Goal: Task Accomplishment & Management: Complete application form

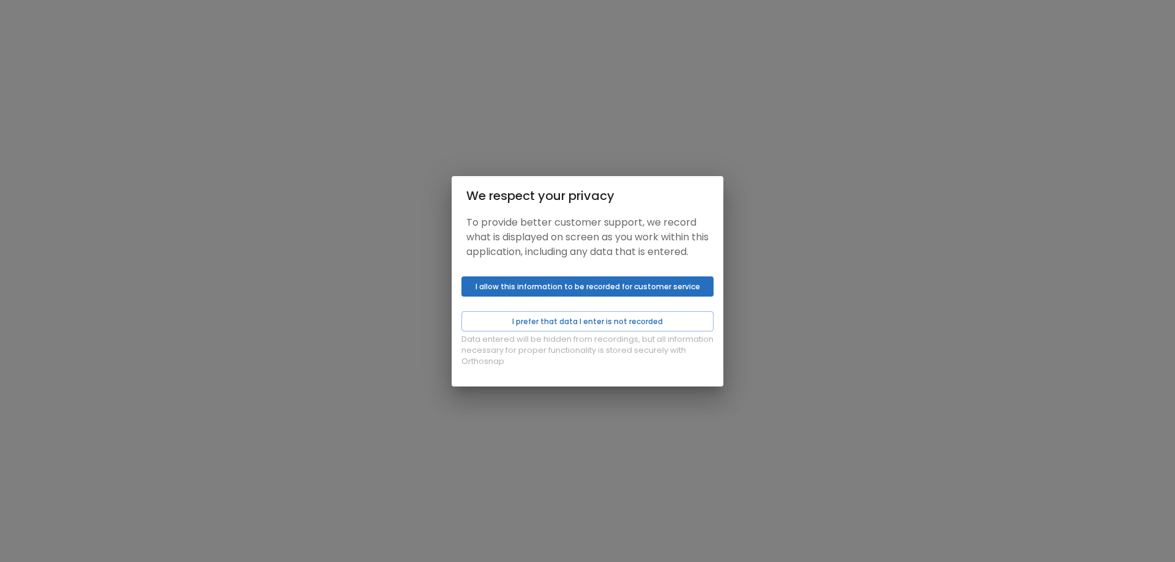
click at [699, 297] on button "I allow this information to be recorded for customer service" at bounding box center [587, 286] width 252 height 20
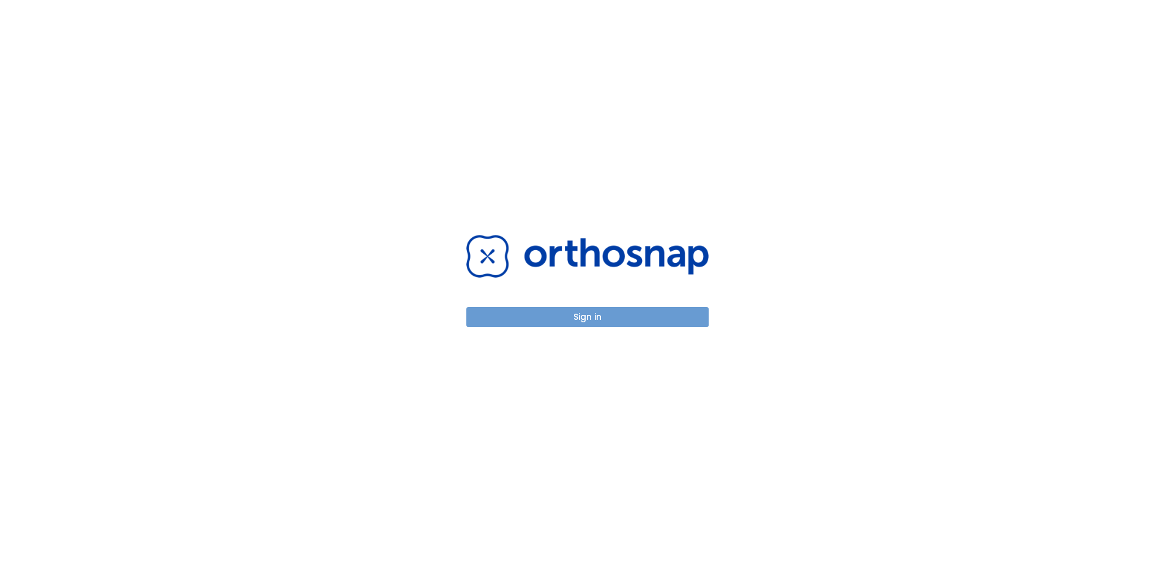
click at [685, 316] on button "Sign in" at bounding box center [587, 317] width 242 height 20
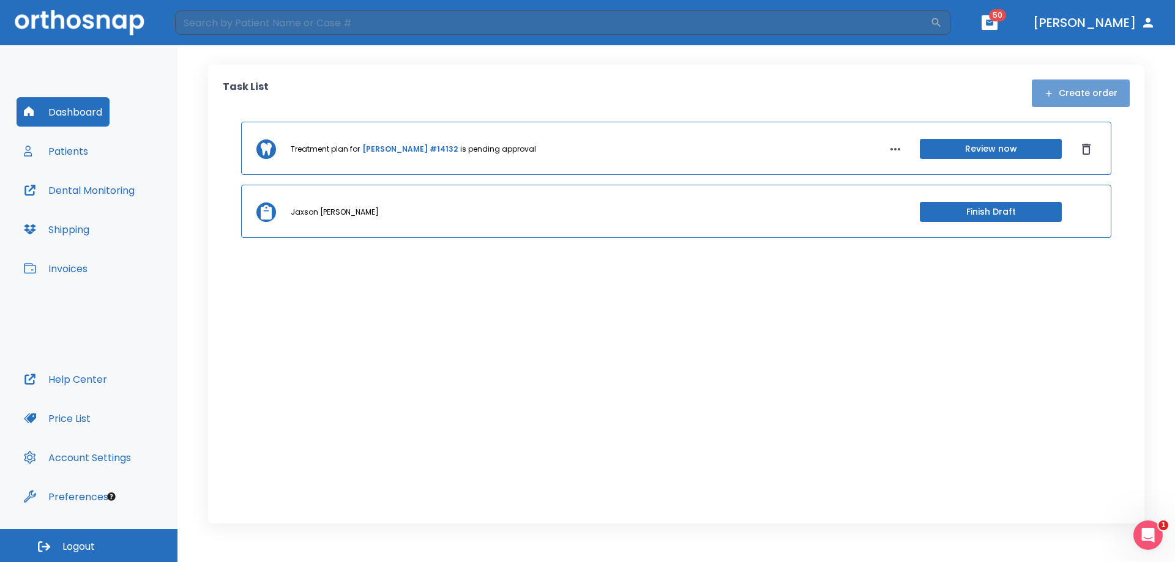
click at [1093, 94] on button "Create order" at bounding box center [1080, 94] width 98 height 28
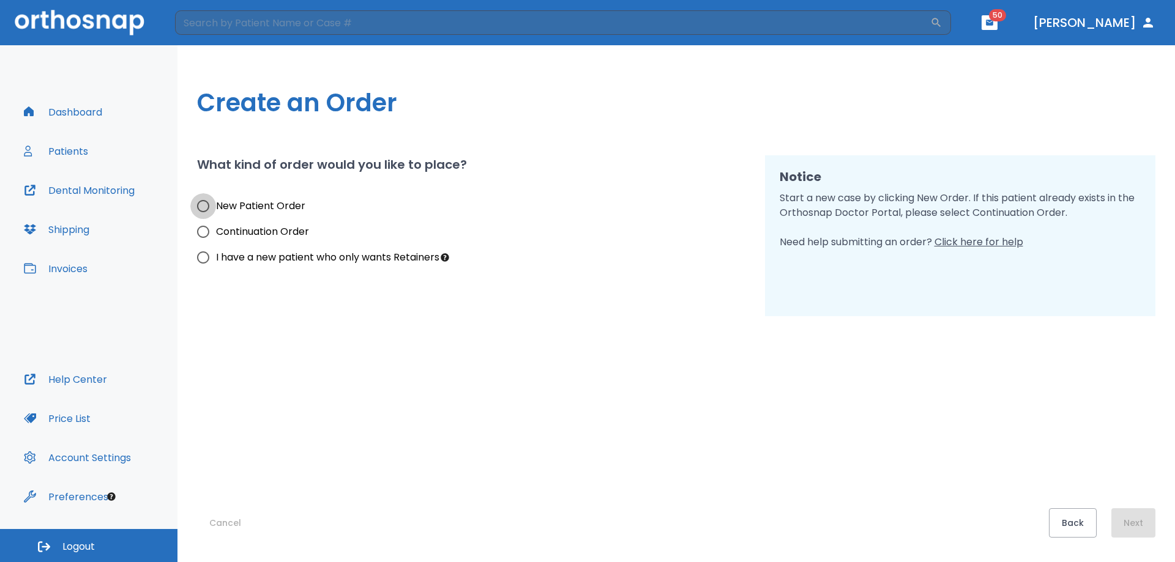
click at [207, 206] on input "New Patient Order" at bounding box center [203, 206] width 26 height 26
radio input "true"
click at [1135, 520] on button "Next" at bounding box center [1133, 522] width 44 height 29
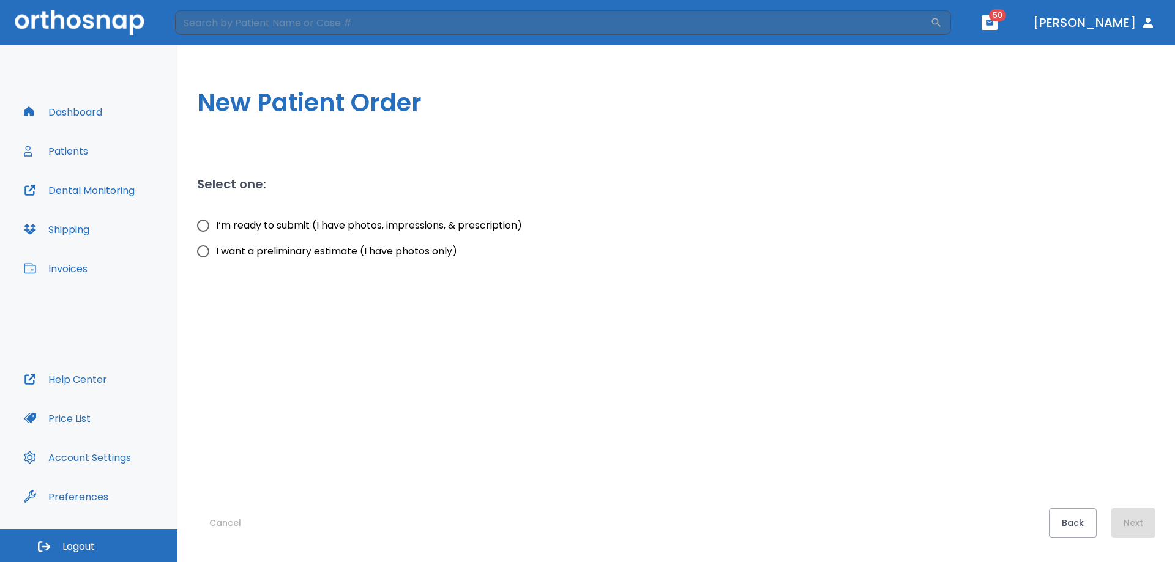
click at [208, 228] on input "I’m ready to submit (I have photos, impressions, & prescription)" at bounding box center [203, 226] width 26 height 26
radio input "true"
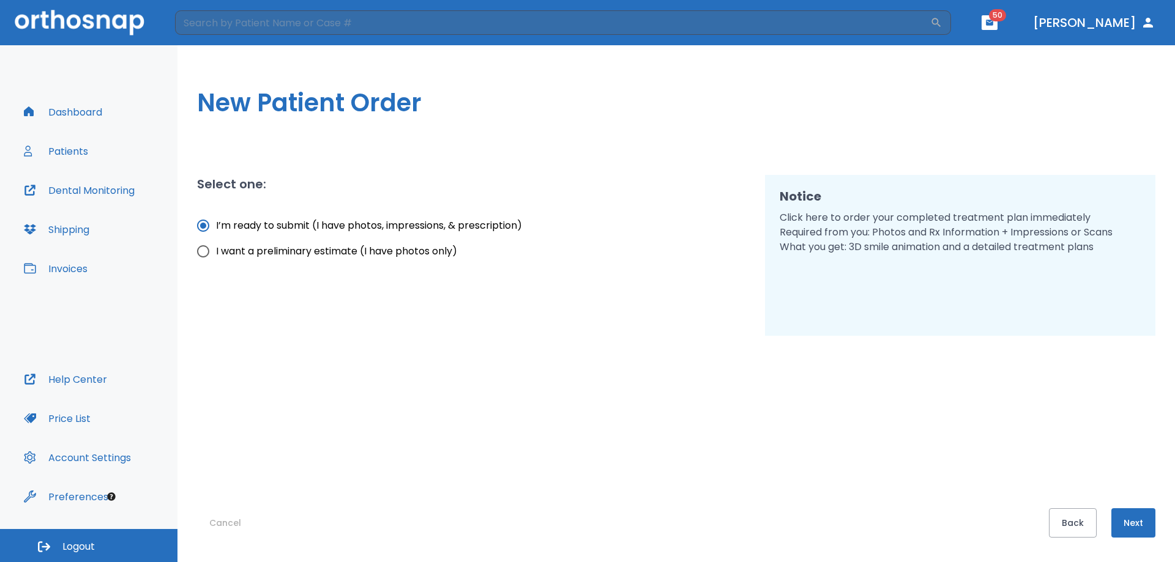
click at [1137, 522] on button "Next" at bounding box center [1133, 522] width 44 height 29
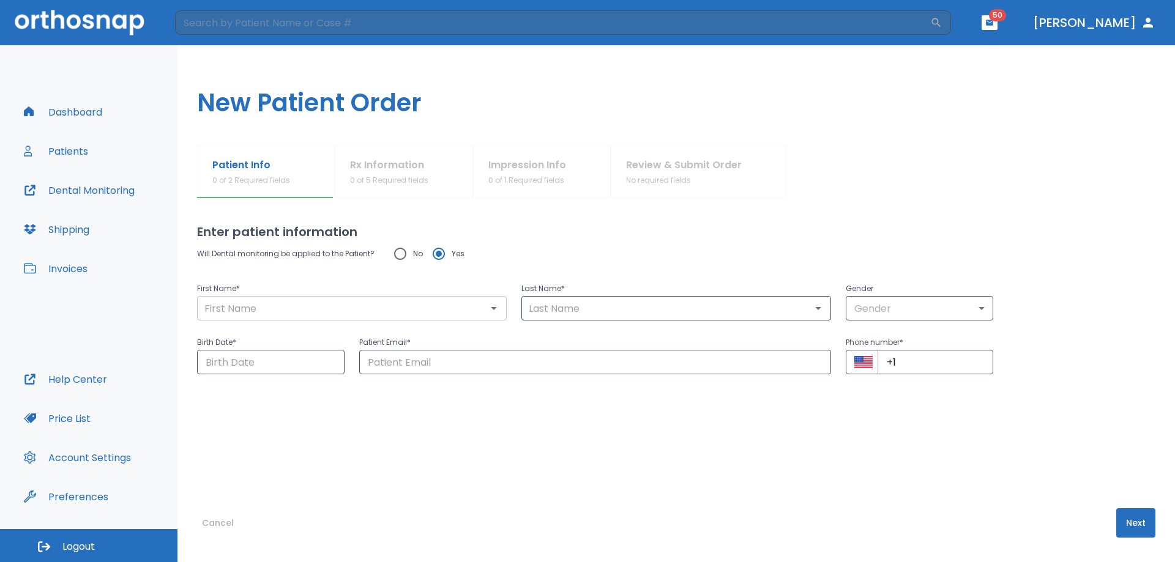
click at [234, 306] on input "text" at bounding box center [352, 308] width 302 height 17
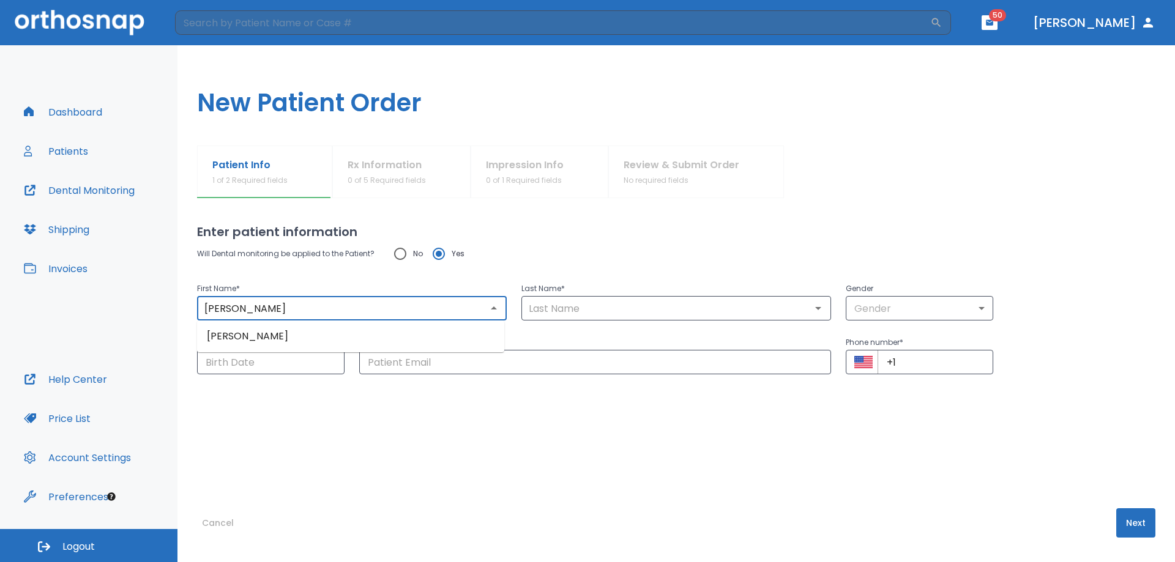
drag, startPoint x: 240, startPoint y: 306, endPoint x: 318, endPoint y: 305, distance: 78.3
click at [318, 305] on input "Albeny Almonte Garcia" at bounding box center [352, 308] width 302 height 17
type input "Albeny"
click at [562, 306] on input "text" at bounding box center [676, 308] width 302 height 17
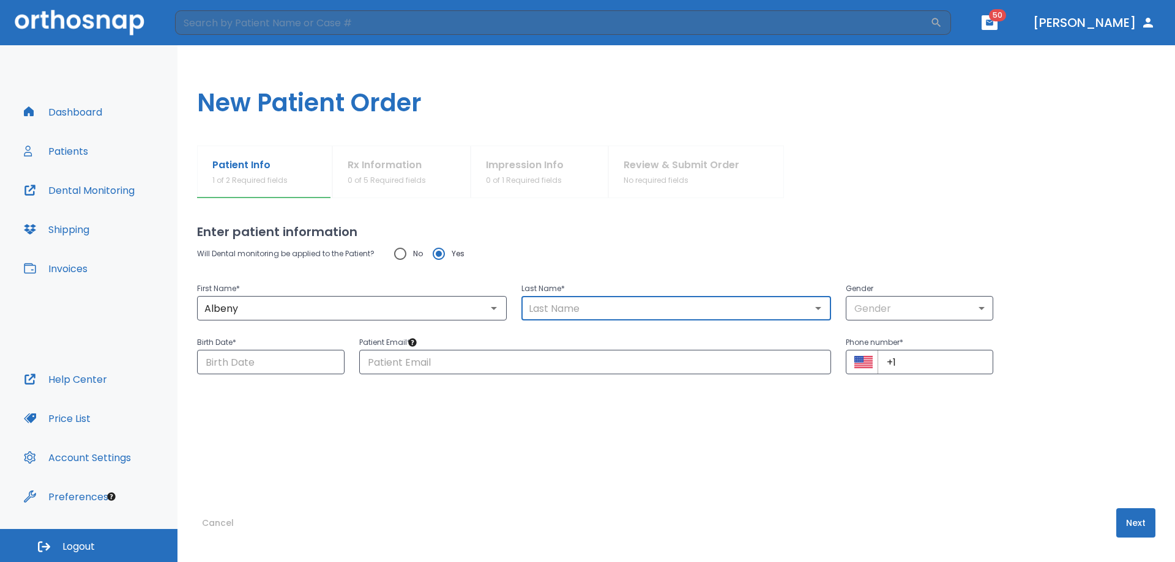
paste input "Almonte Garcia"
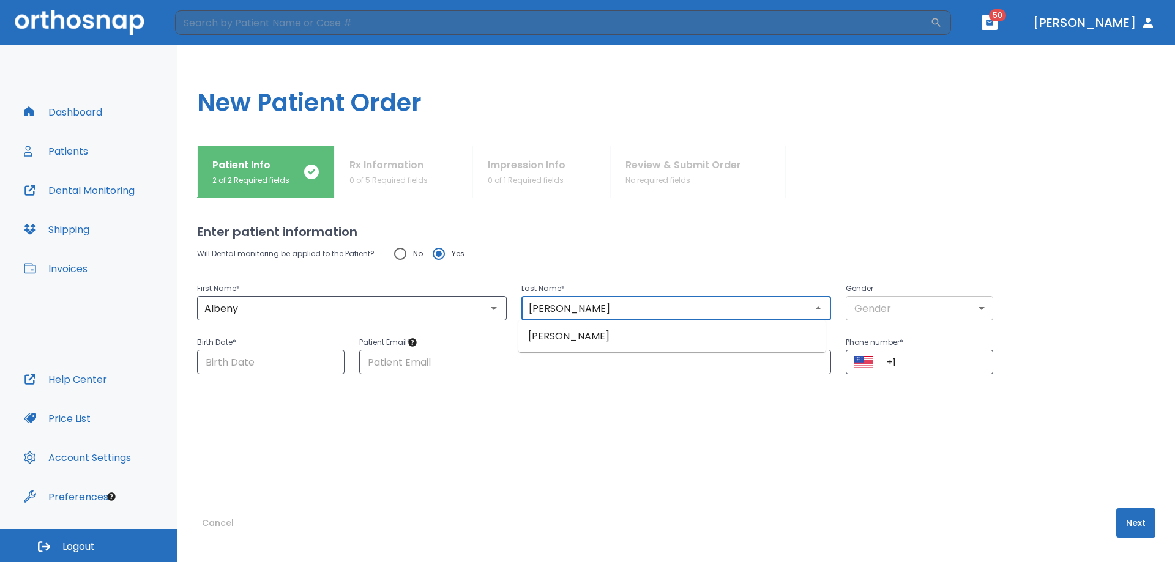
type input "Almonte Garcia"
click at [905, 307] on body "​ 50 Dr. Pacifico Dashboard Patients Dental Monitoring Shipping Invoices Help C…" at bounding box center [587, 281] width 1175 height 562
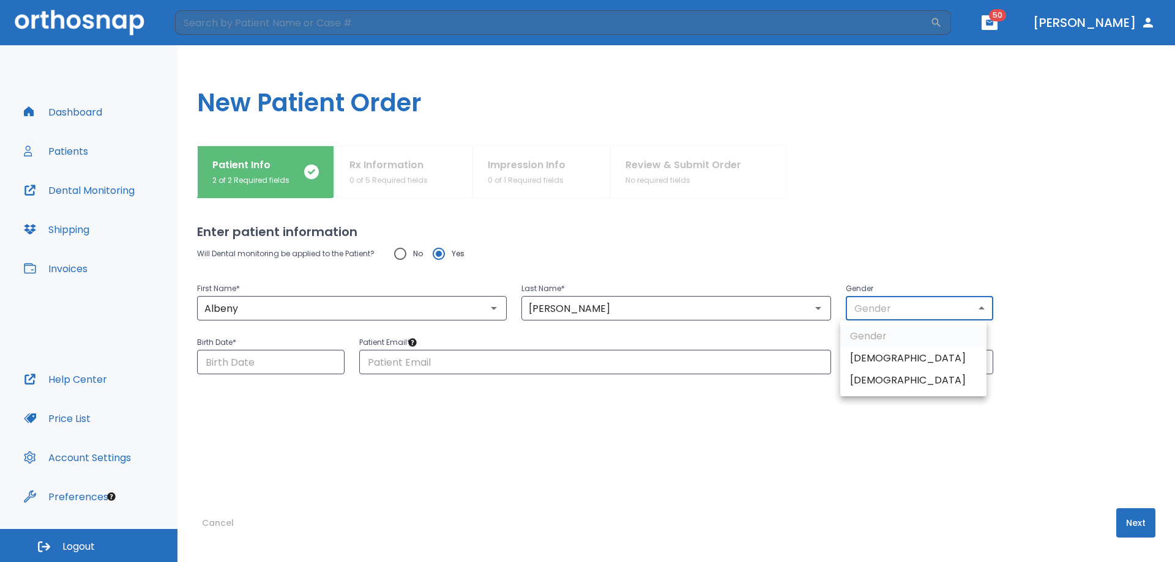
click at [875, 380] on li "Female" at bounding box center [913, 380] width 146 height 22
type input "0"
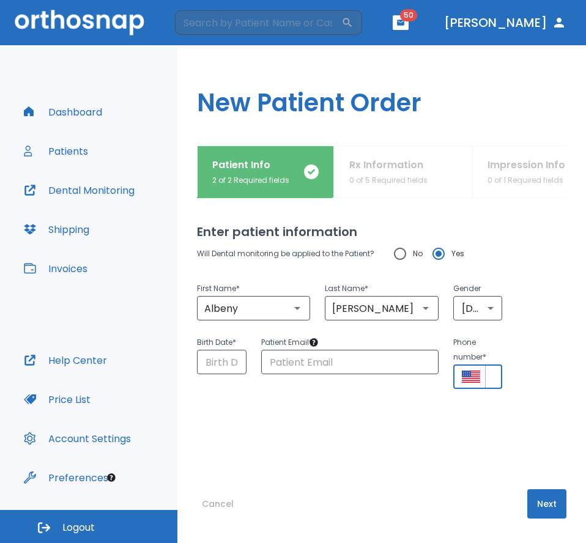
click at [490, 381] on input "+1" at bounding box center [494, 377] width 18 height 24
paste input "91 43384-278"
type input "+91 43384-2781"
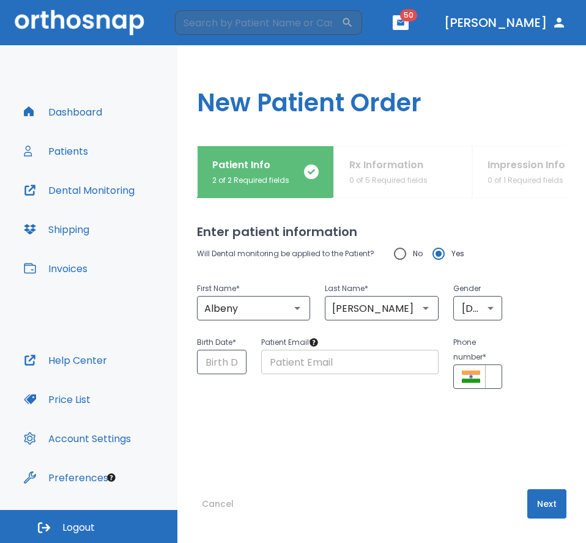
click at [281, 367] on input "text" at bounding box center [349, 362] width 177 height 24
paste input "Almontealbeny29@gmail.com"
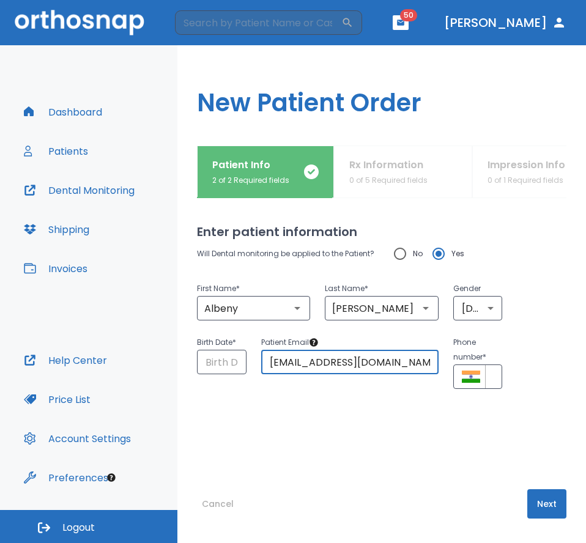
type input "Almontealbeny29@gmail.com"
click at [234, 363] on input "Choose date" at bounding box center [222, 362] width 50 height 24
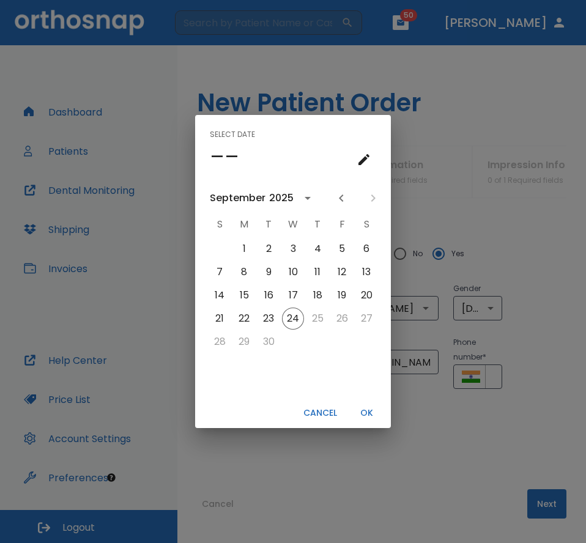
click at [304, 199] on icon "calendar view is open, switch to year view" at bounding box center [307, 198] width 15 height 15
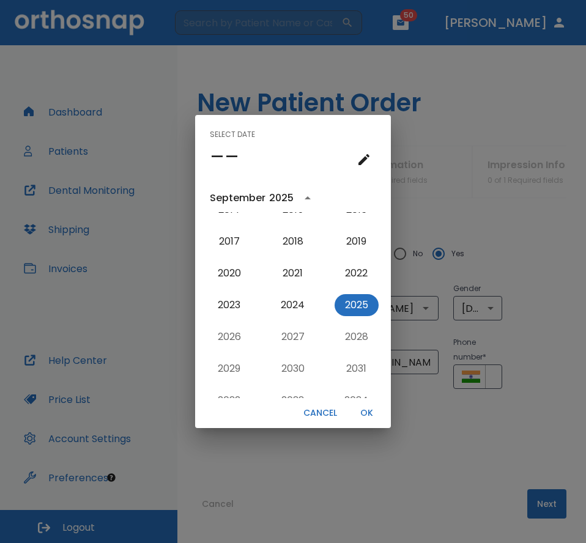
scroll to position [1116, 0]
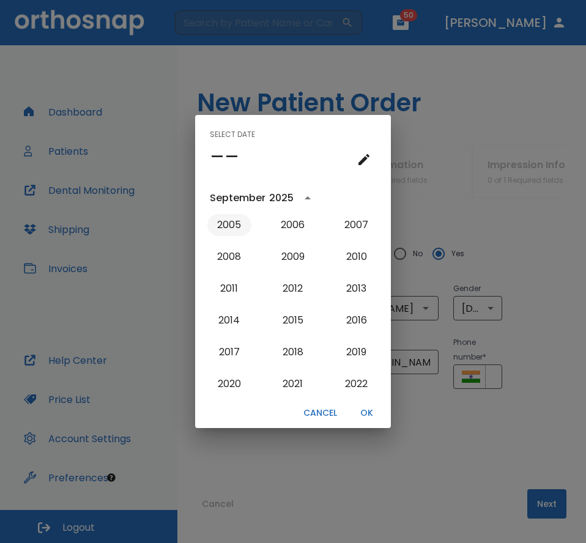
click at [234, 225] on button "2005" at bounding box center [229, 225] width 44 height 22
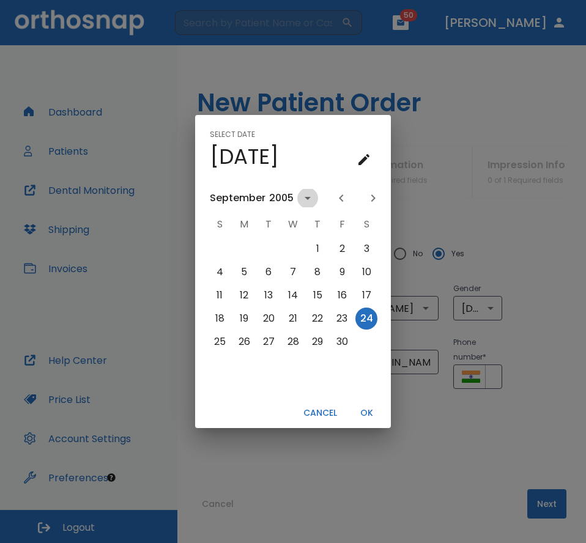
click at [310, 198] on icon "calendar view is open, switch to year view" at bounding box center [307, 198] width 15 height 15
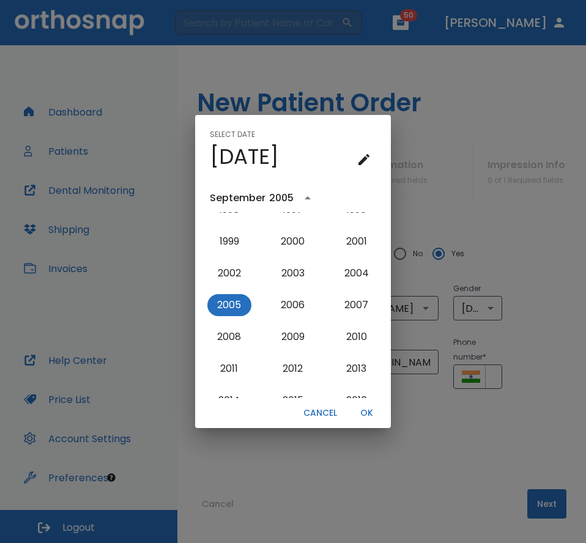
click at [251, 198] on div "September" at bounding box center [238, 198] width 56 height 15
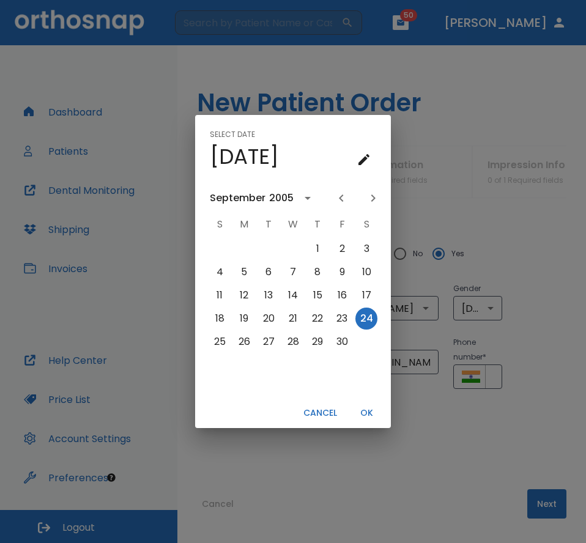
scroll to position [0, 0]
click at [376, 198] on icon "Next month" at bounding box center [373, 198] width 15 height 15
click at [319, 338] on button "29" at bounding box center [317, 342] width 22 height 22
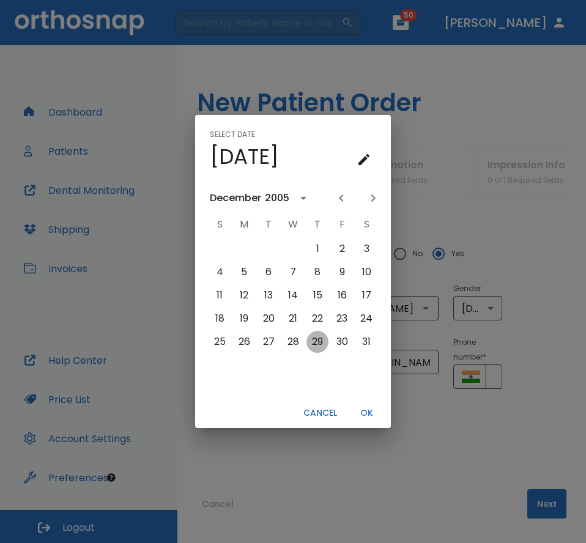
type input "12/29/2005"
click at [366, 411] on button "OK" at bounding box center [366, 413] width 39 height 20
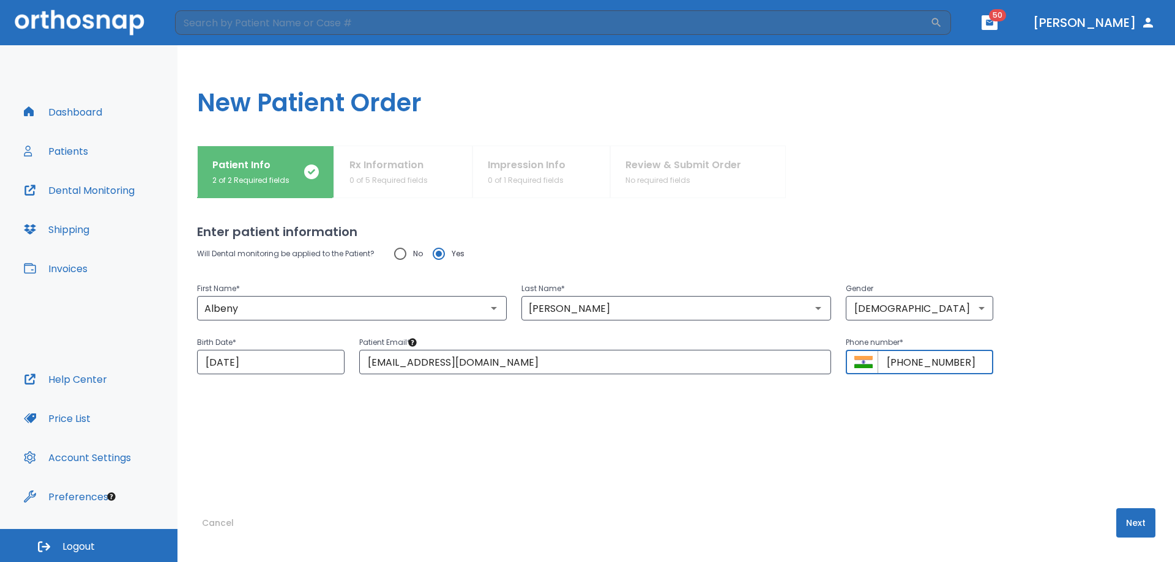
drag, startPoint x: 924, startPoint y: 363, endPoint x: 874, endPoint y: 369, distance: 49.9
click at [877, 368] on input "+91 43384-2781" at bounding box center [935, 362] width 116 height 24
drag, startPoint x: 907, startPoint y: 362, endPoint x: 867, endPoint y: 363, distance: 39.8
click at [867, 363] on div "​ +91 ​" at bounding box center [918, 362] width 147 height 24
click at [856, 363] on icon "Select country" at bounding box center [863, 362] width 18 height 4
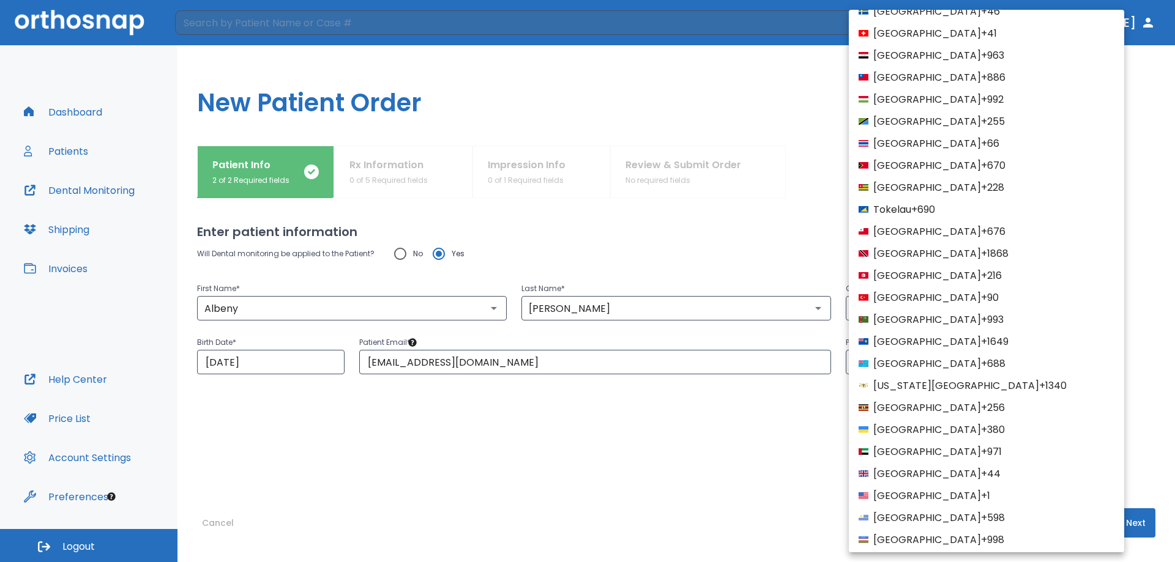
scroll to position [4445, 0]
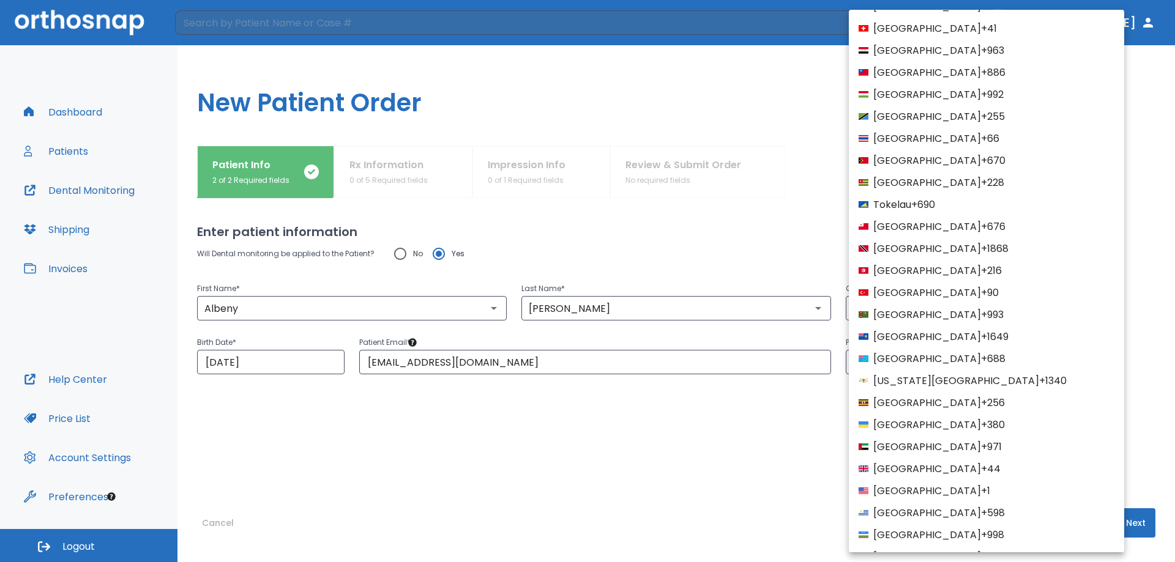
click at [981, 492] on span "+1" at bounding box center [985, 491] width 9 height 15
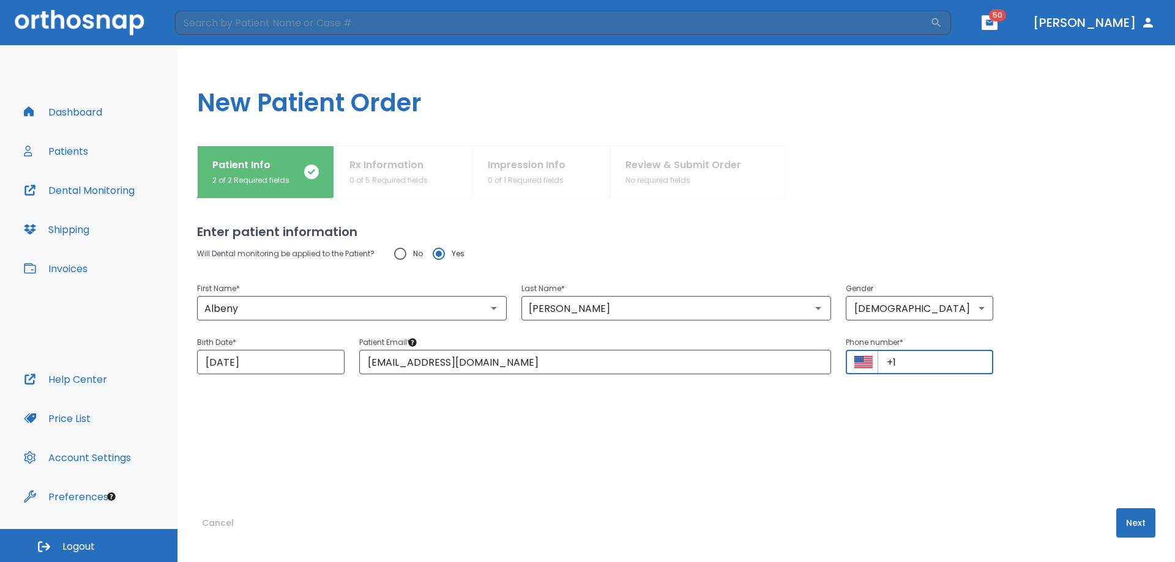
paste input "(914) 338-4278"
type input "+1 (914) 338-4278"
click at [1129, 520] on button "Next" at bounding box center [1135, 522] width 39 height 29
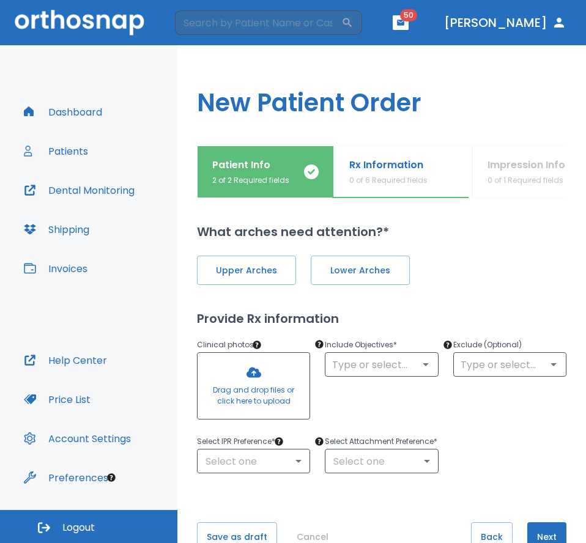
click at [162, 488] on div "Dashboard Patients Dental Monitoring Shipping Invoices Help Center Price List A…" at bounding box center [88, 277] width 177 height 465
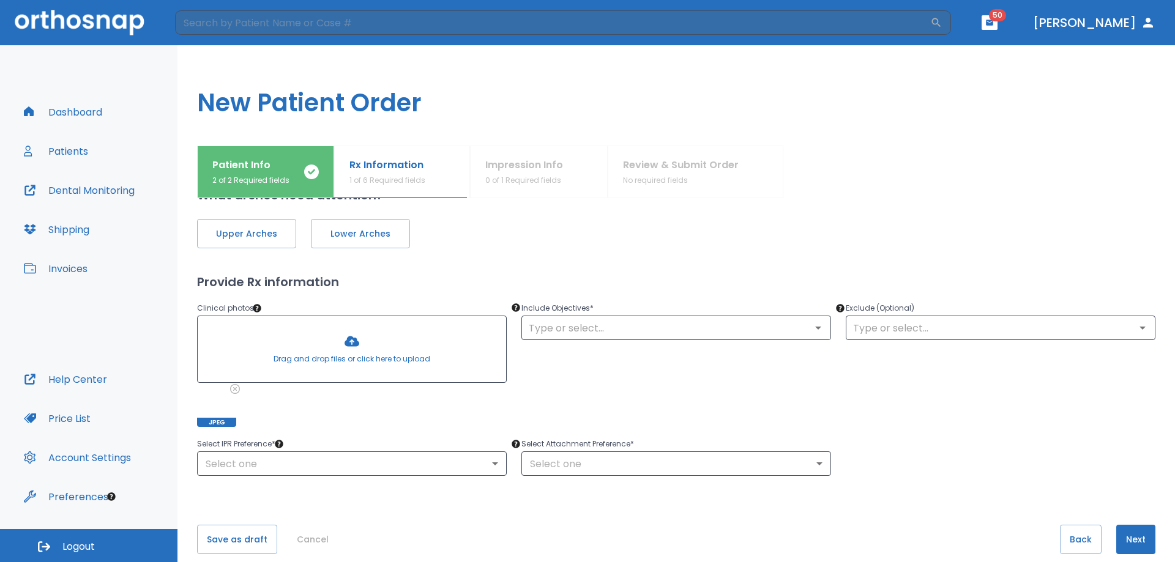
scroll to position [53, 0]
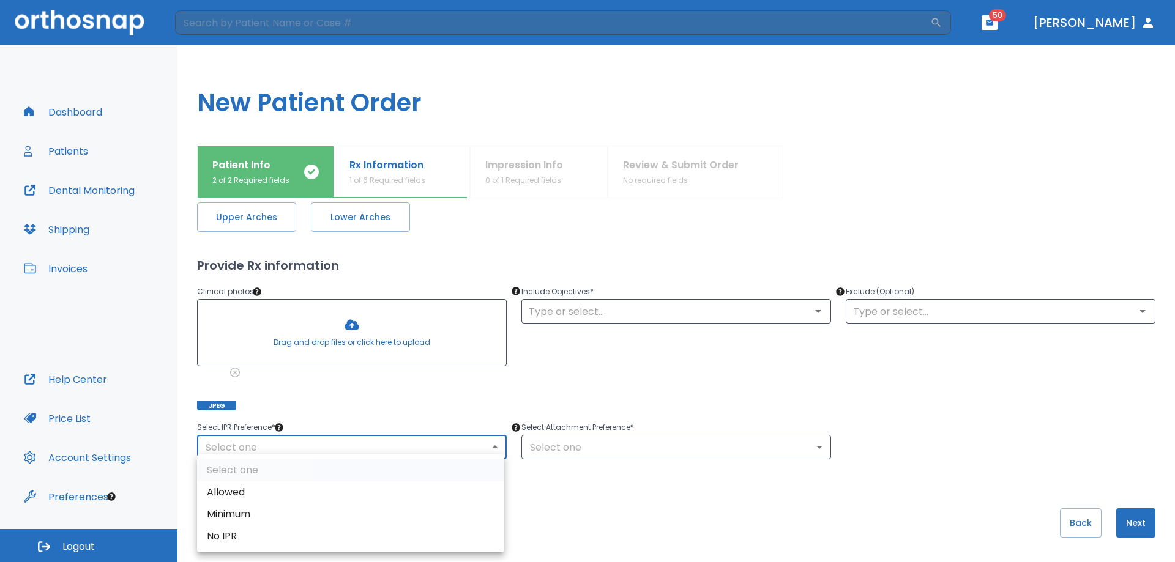
click at [291, 444] on body "​ 50 Dr. Pacifico Dashboard Patients Dental Monitoring Shipping Invoices Help C…" at bounding box center [587, 281] width 1175 height 562
click at [228, 494] on li "Allowed" at bounding box center [350, 492] width 307 height 22
type input "1"
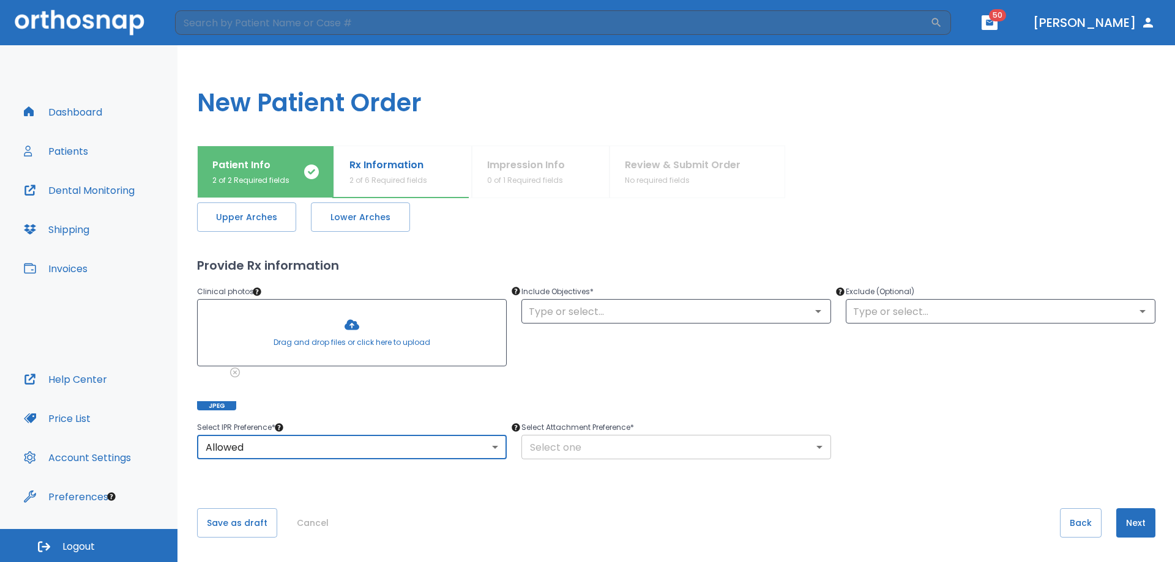
click at [571, 446] on body "​ 50 Dr. Pacifico Dashboard Patients Dental Monitoring Shipping Invoices Help C…" at bounding box center [587, 281] width 1175 height 562
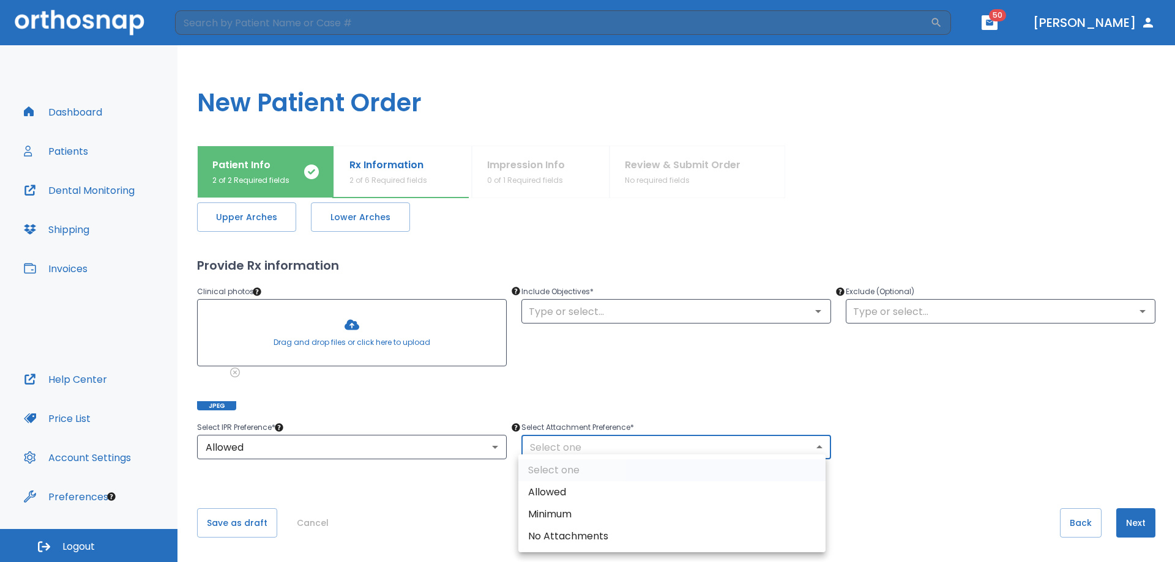
click at [558, 495] on li "Allowed" at bounding box center [671, 492] width 307 height 22
type input "1"
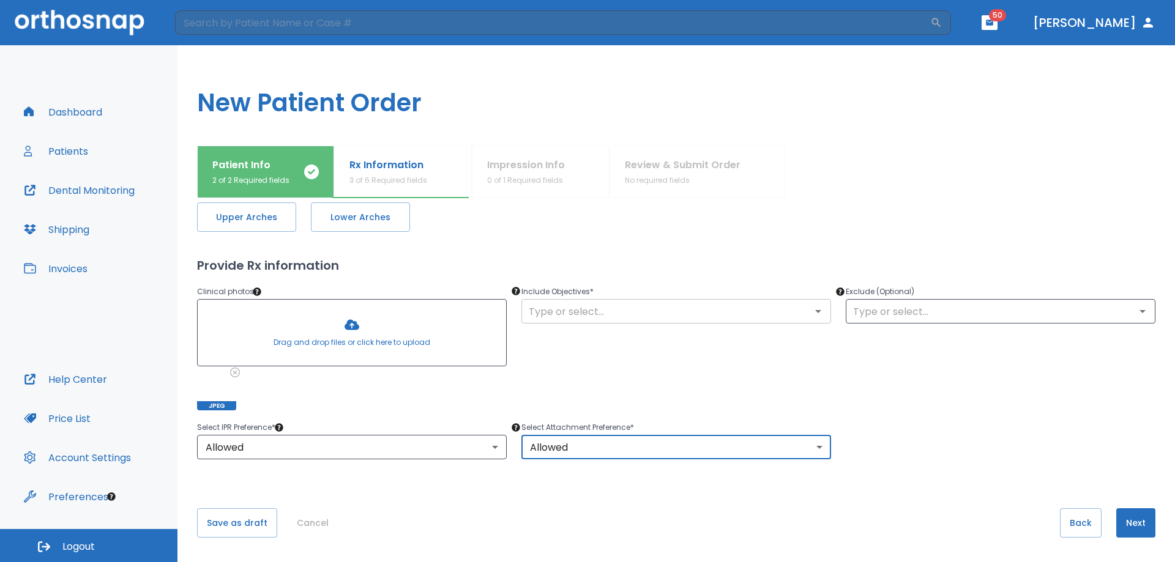
click at [708, 314] on input "text" at bounding box center [676, 311] width 302 height 17
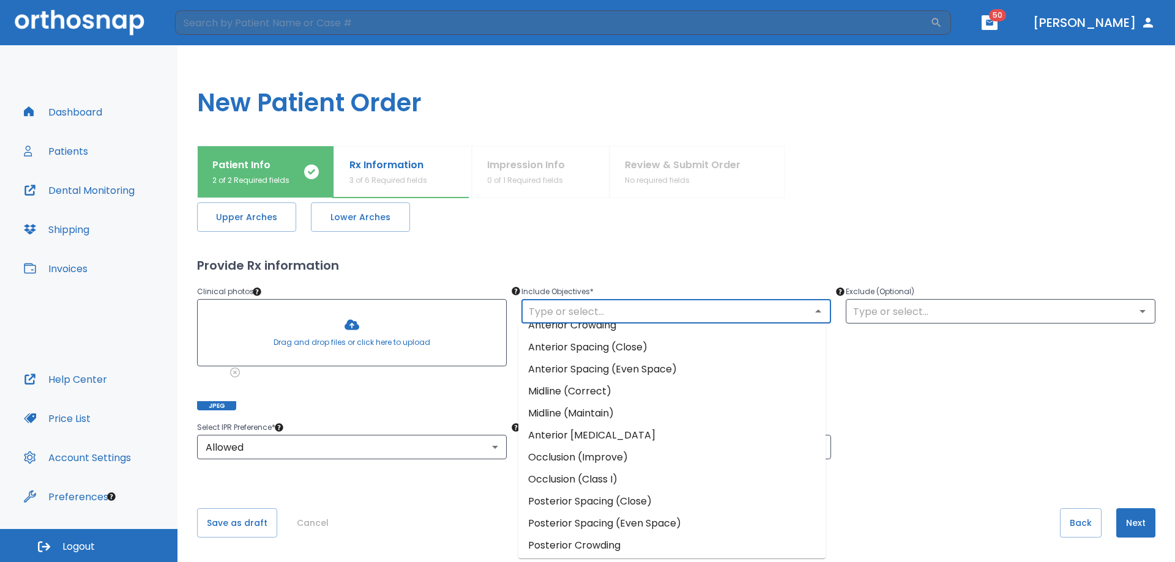
scroll to position [0, 0]
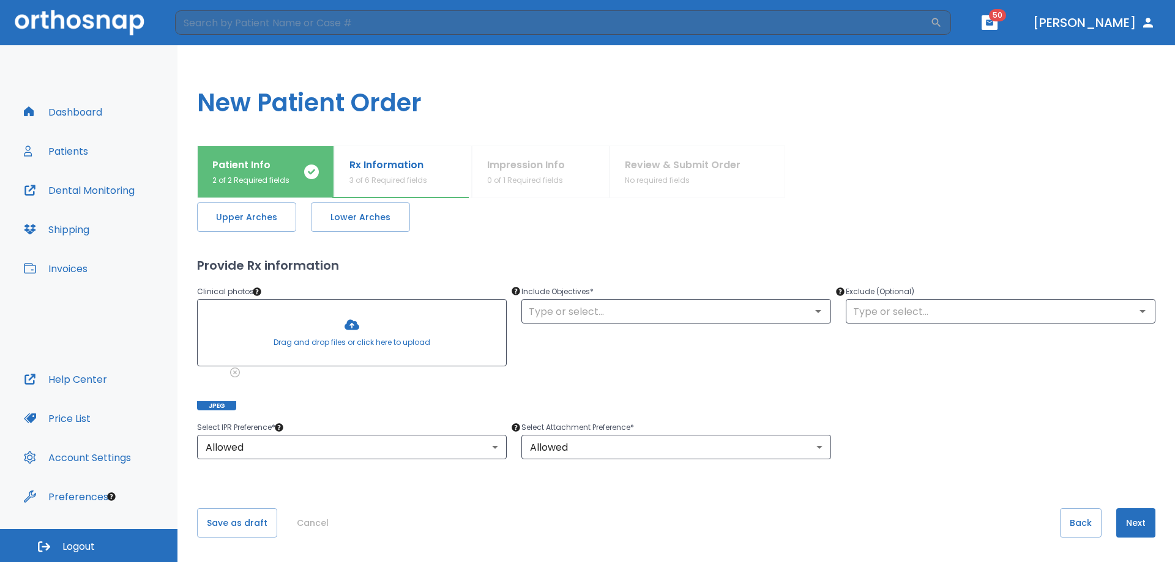
click at [763, 243] on div "Upper Arches Lower Arches Provide Rx information Clinical photos * Drag and dro…" at bounding box center [676, 324] width 958 height 272
click at [721, 311] on input "text" at bounding box center [676, 311] width 302 height 17
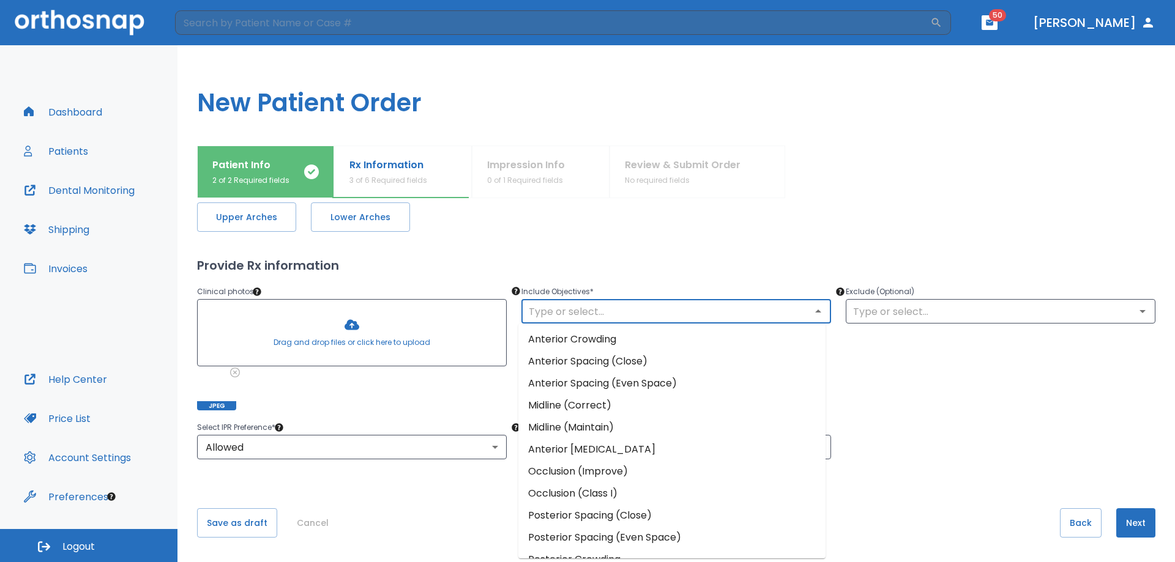
click at [601, 362] on li "Anterior Spacing (Close)" at bounding box center [671, 362] width 307 height 22
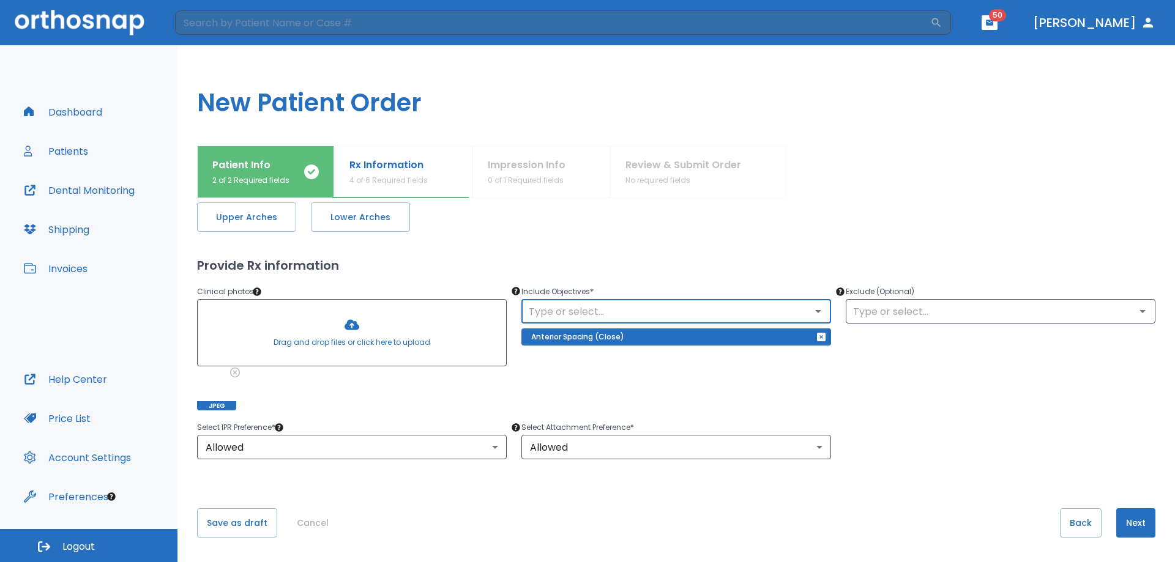
click at [1126, 524] on button "Next" at bounding box center [1135, 522] width 39 height 29
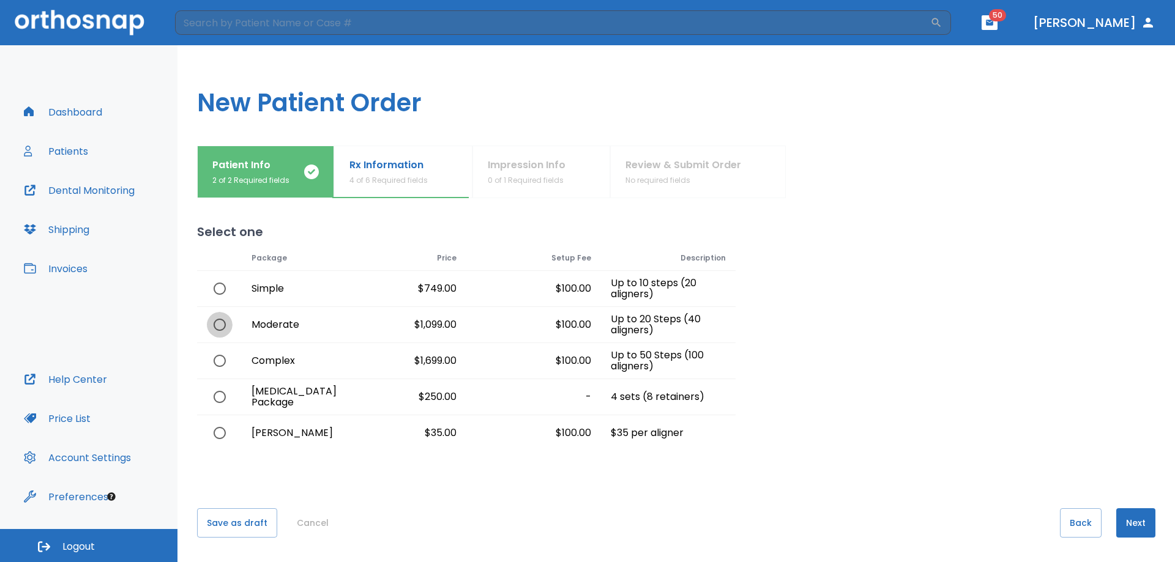
click at [218, 327] on input "radio" at bounding box center [220, 325] width 26 height 26
radio input "true"
click at [1127, 518] on button "Next" at bounding box center [1135, 522] width 39 height 29
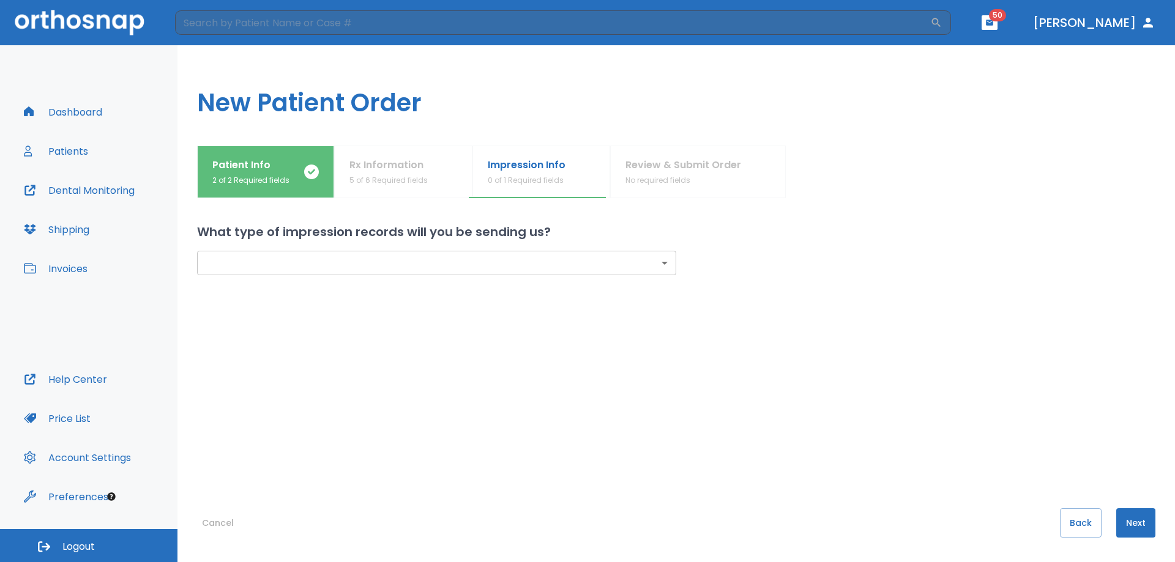
click at [358, 257] on body "​ 50 Dr. Pacifico Dashboard Patients Dental Monitoring Shipping Invoices Help C…" at bounding box center [587, 281] width 1175 height 562
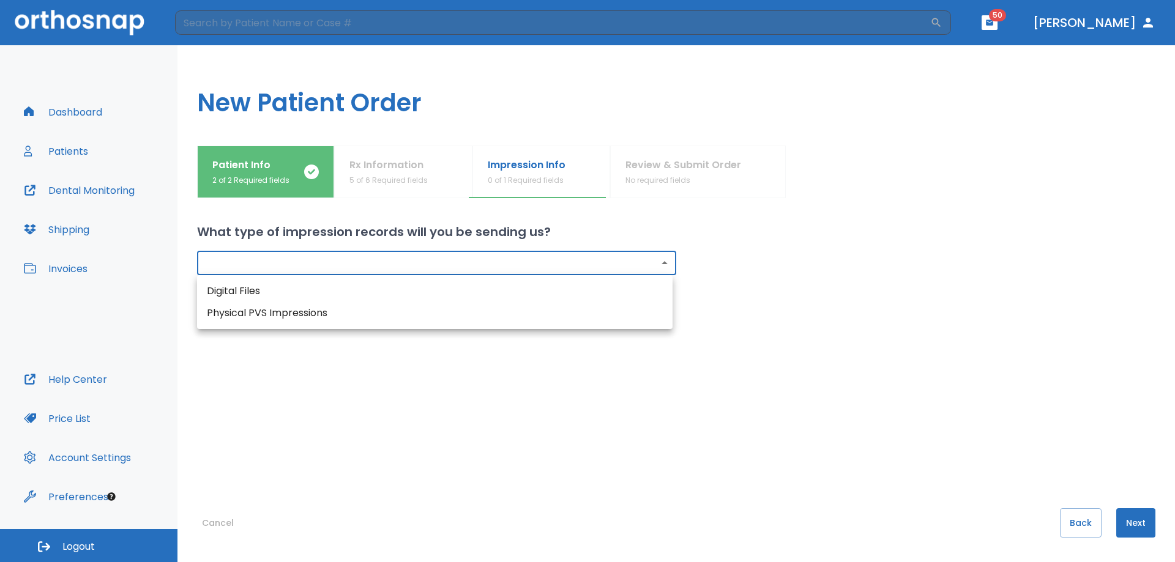
click at [239, 289] on li "Digital Files" at bounding box center [434, 291] width 475 height 22
type input "digital"
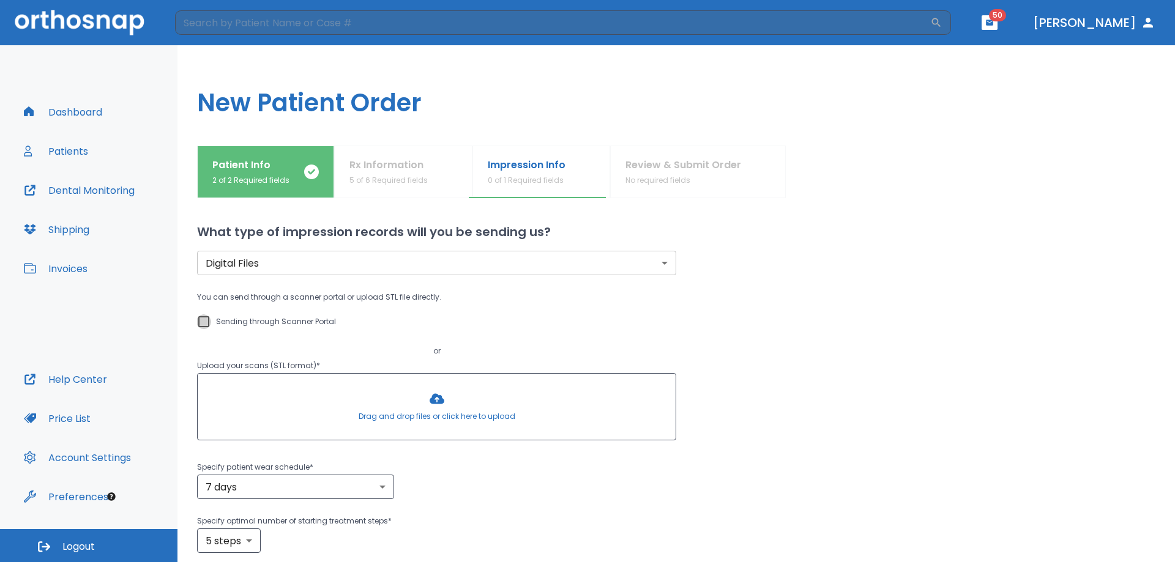
click at [204, 323] on input "Sending through Scanner Portal" at bounding box center [203, 321] width 15 height 15
checkbox input "true"
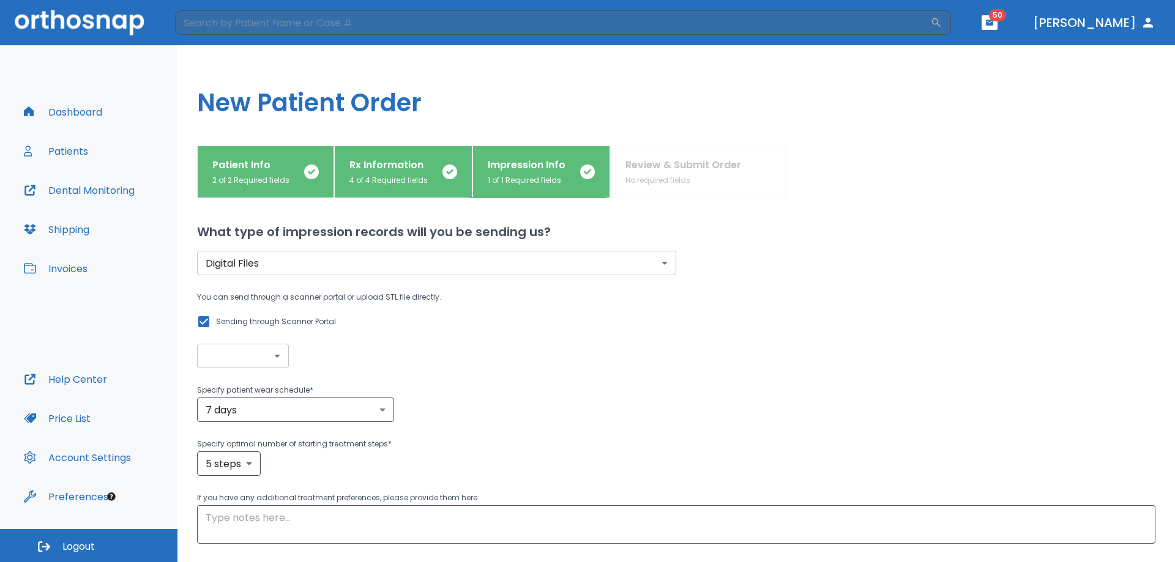
click at [269, 357] on body "​ 50 Dr. Pacifico Dashboard Patients Dental Monitoring Shipping Invoices Help C…" at bounding box center [587, 281] width 1175 height 562
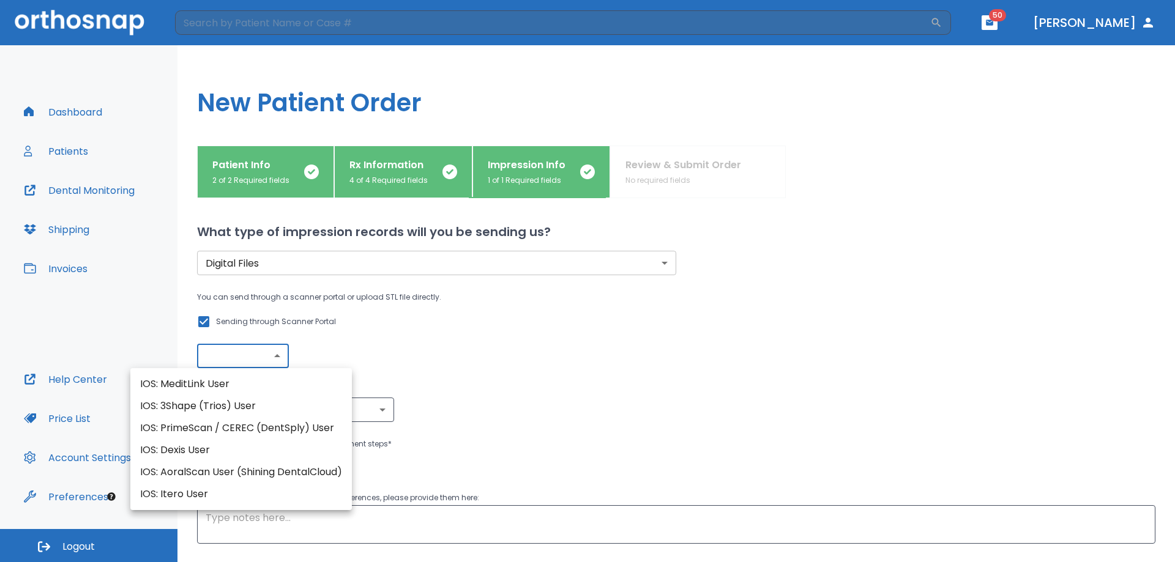
click at [219, 382] on li "IOS: MeditLink User" at bounding box center [240, 384] width 221 height 22
type input "IOS: MeditLink User"
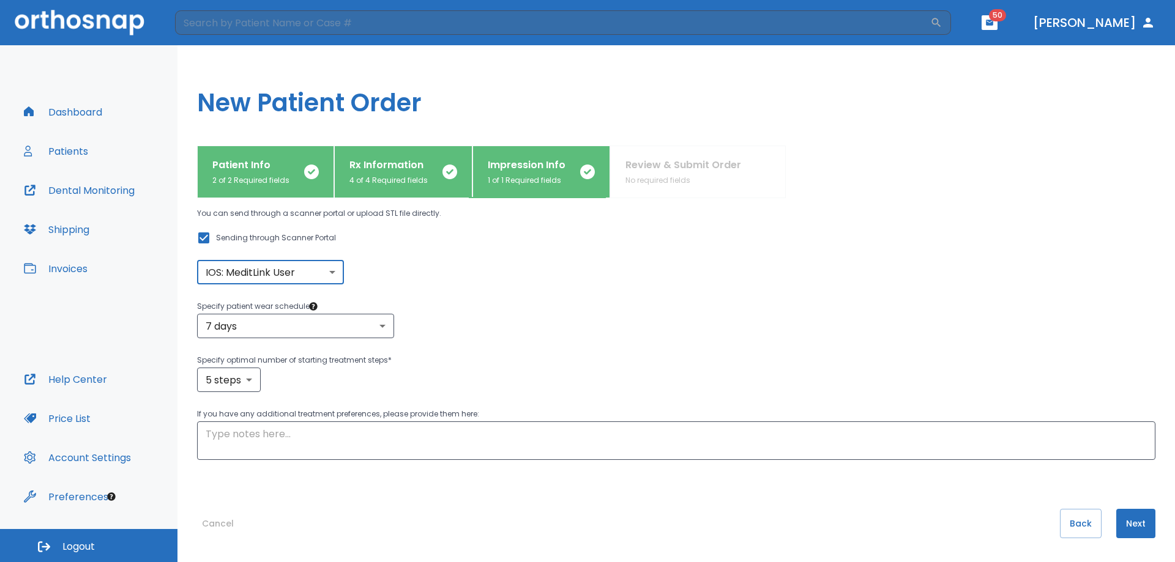
scroll to position [84, 0]
click at [1130, 519] on button "Next" at bounding box center [1135, 522] width 39 height 29
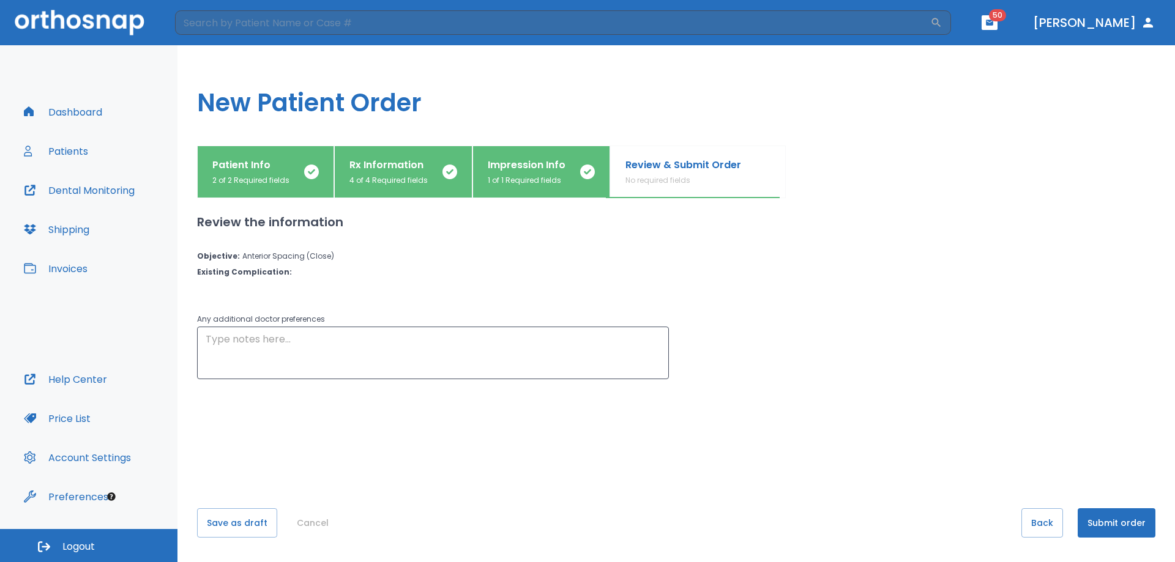
click at [1119, 520] on button "Submit order" at bounding box center [1116, 522] width 78 height 29
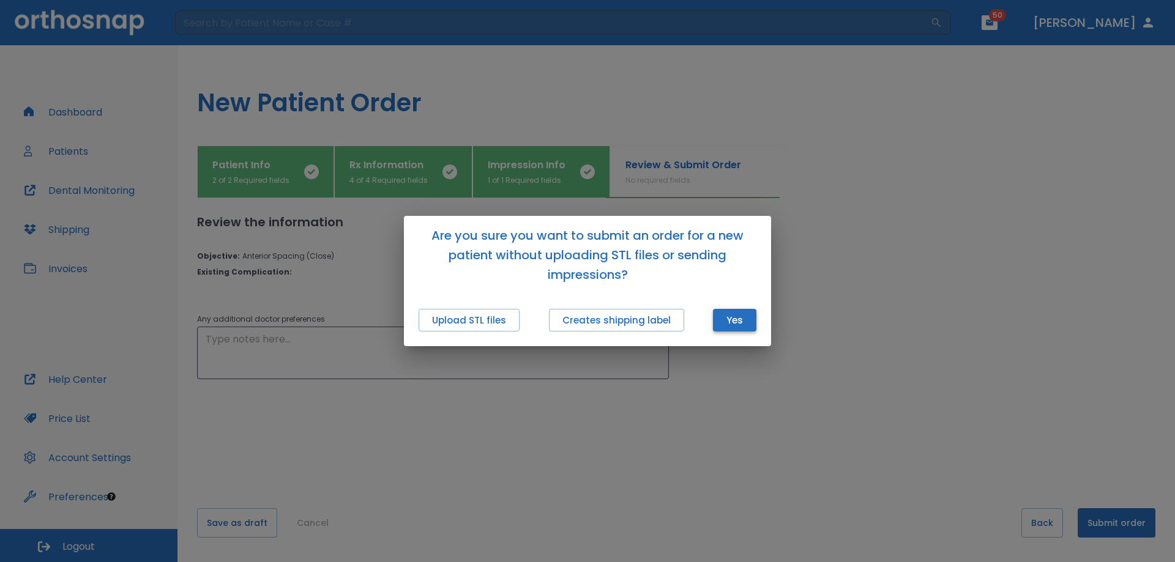
click at [741, 319] on button "Yes" at bounding box center [734, 320] width 43 height 23
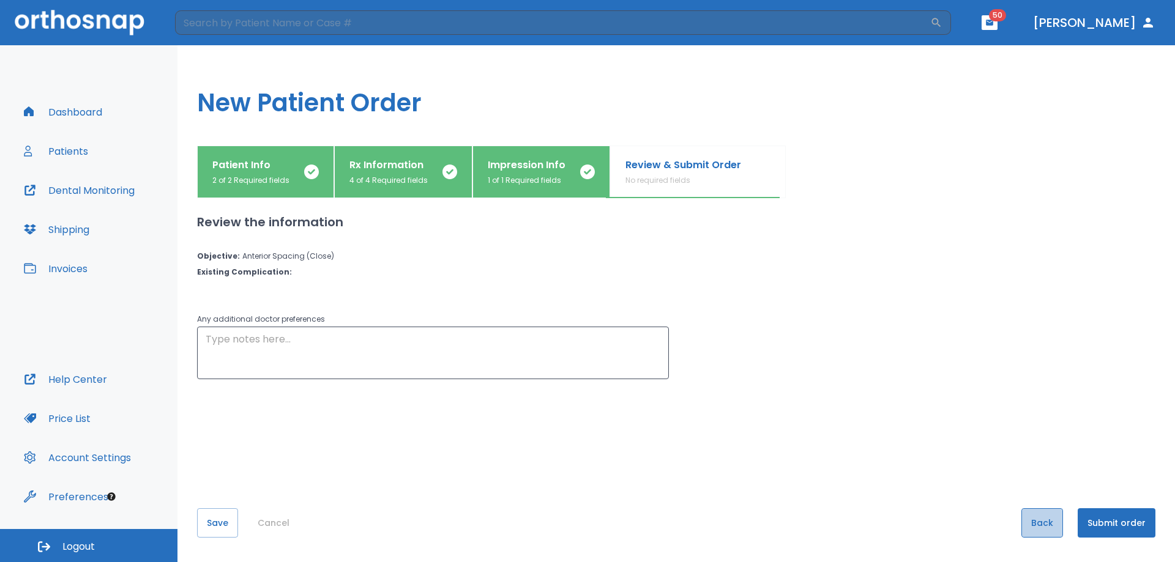
click at [1041, 522] on button "Back" at bounding box center [1042, 522] width 42 height 29
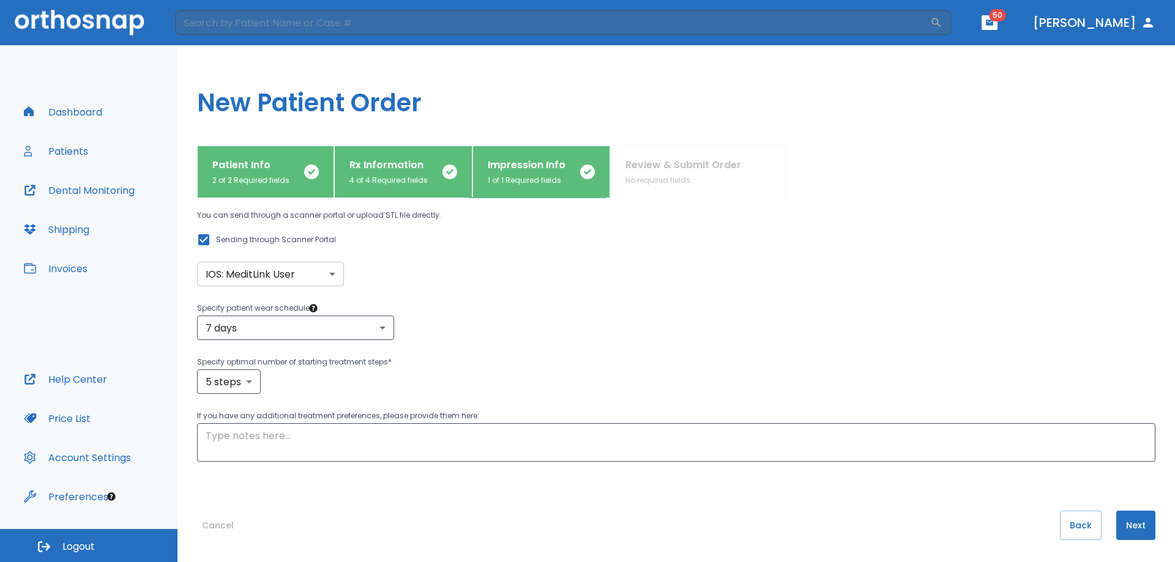
scroll to position [84, 0]
click at [1076, 529] on button "Back" at bounding box center [1081, 522] width 42 height 29
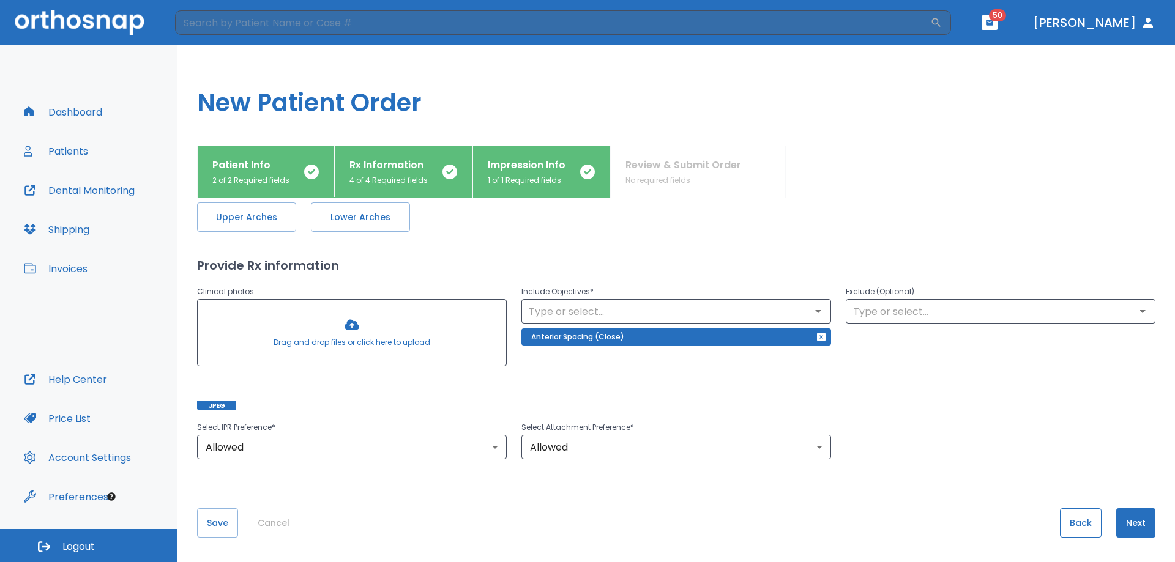
scroll to position [53, 0]
click at [258, 222] on span "Upper Arches" at bounding box center [246, 217] width 73 height 13
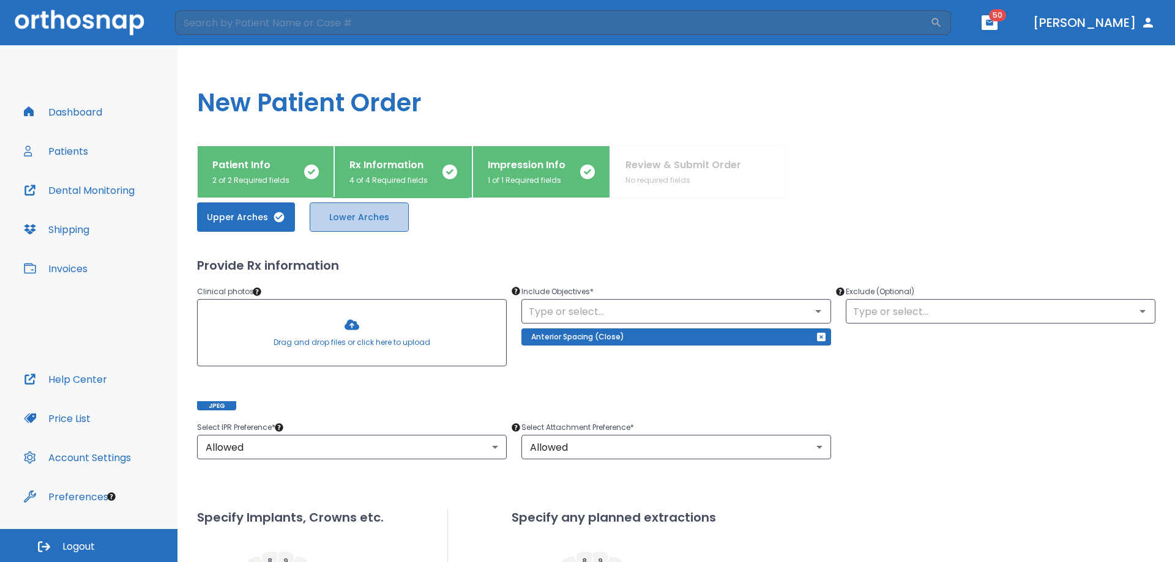
click at [359, 218] on span "Lower Arches" at bounding box center [358, 217] width 73 height 13
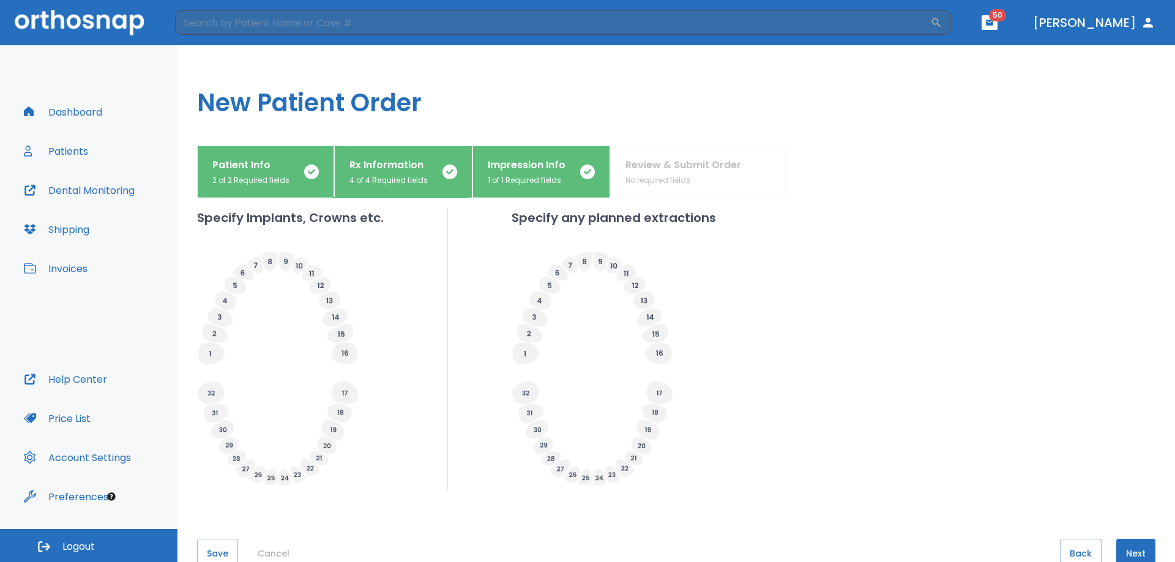
scroll to position [384, 0]
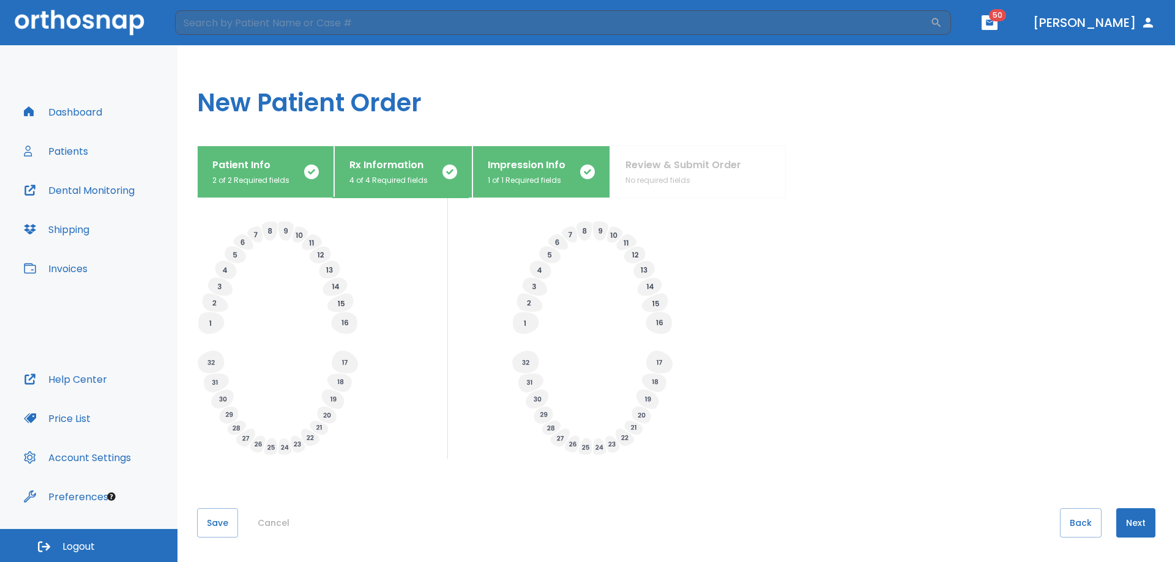
click at [1134, 522] on button "Next" at bounding box center [1135, 522] width 39 height 29
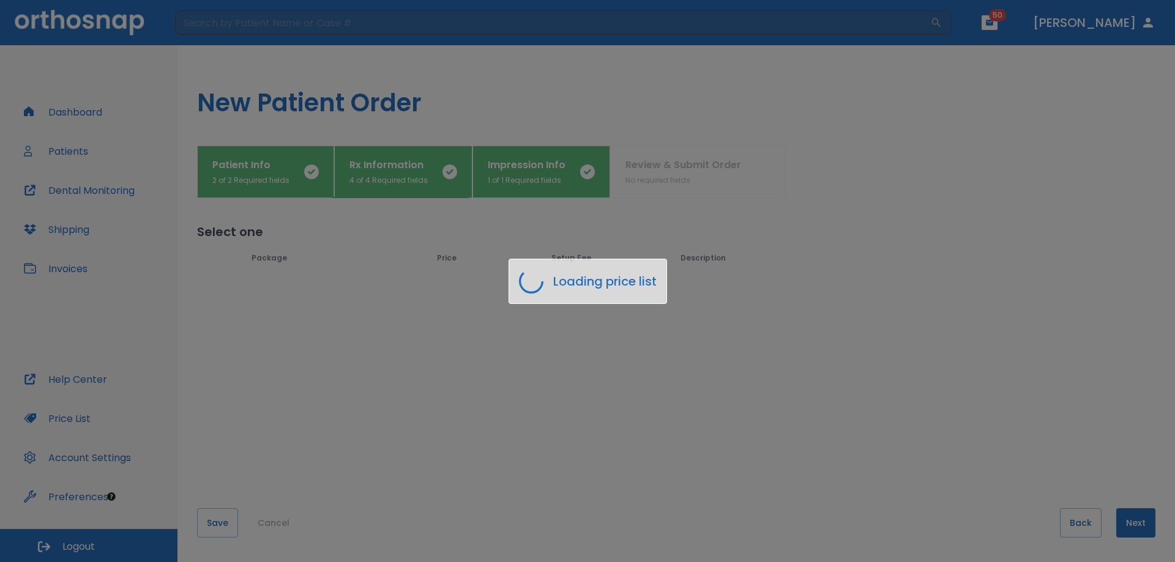
scroll to position [0, 0]
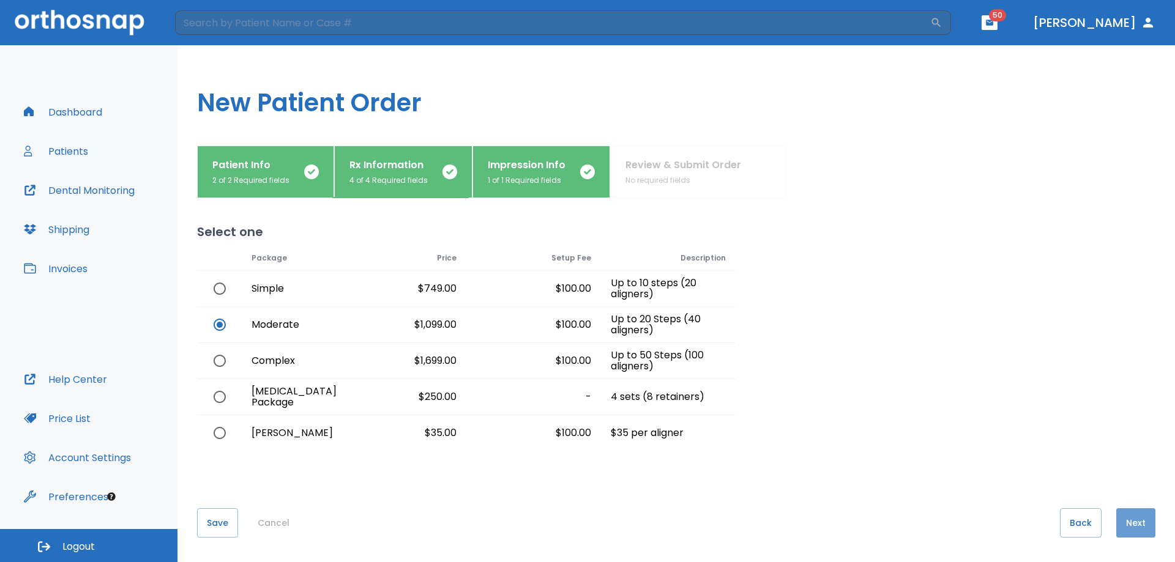
click at [1137, 521] on button "Next" at bounding box center [1135, 522] width 39 height 29
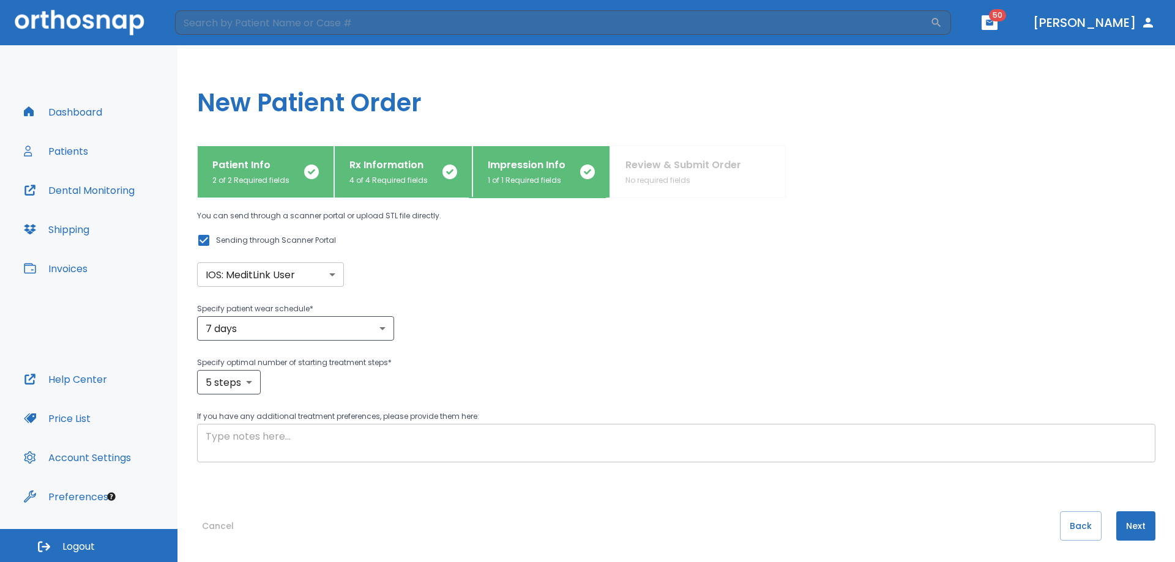
scroll to position [84, 0]
click at [1137, 522] on button "Next" at bounding box center [1135, 522] width 39 height 29
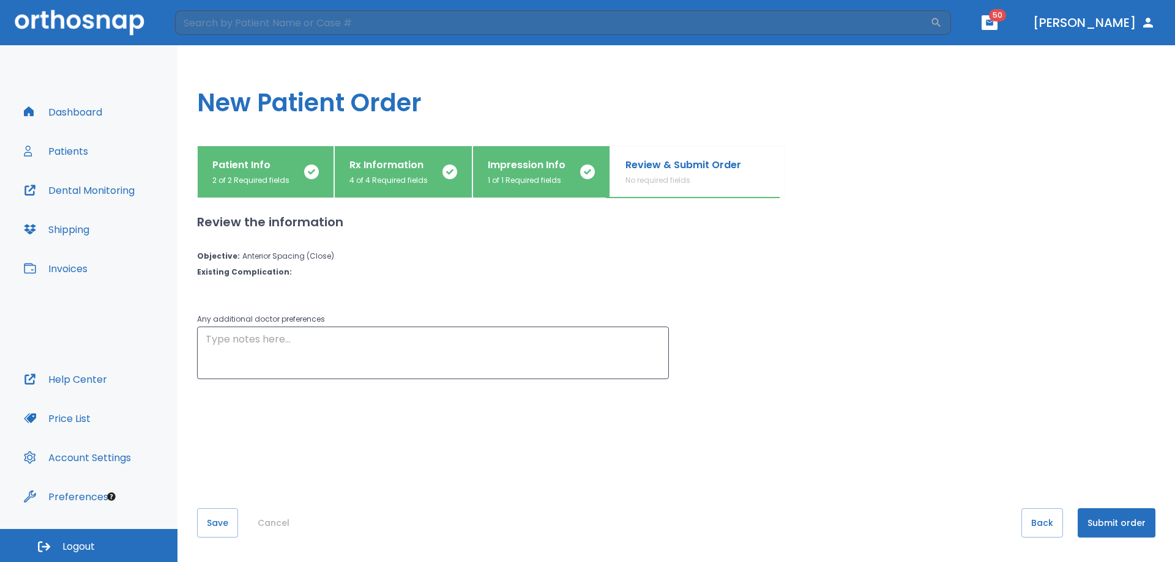
scroll to position [0, 0]
click at [1136, 523] on button "Submit order" at bounding box center [1116, 522] width 78 height 29
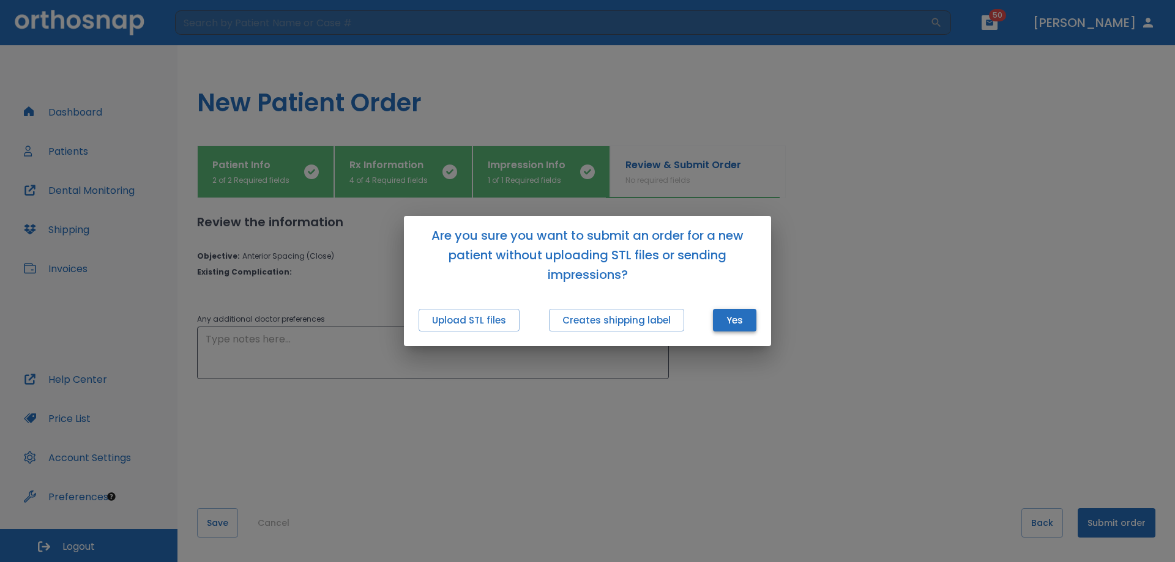
click at [731, 316] on button "Yes" at bounding box center [734, 320] width 43 height 23
